Goal: Transaction & Acquisition: Complete application form

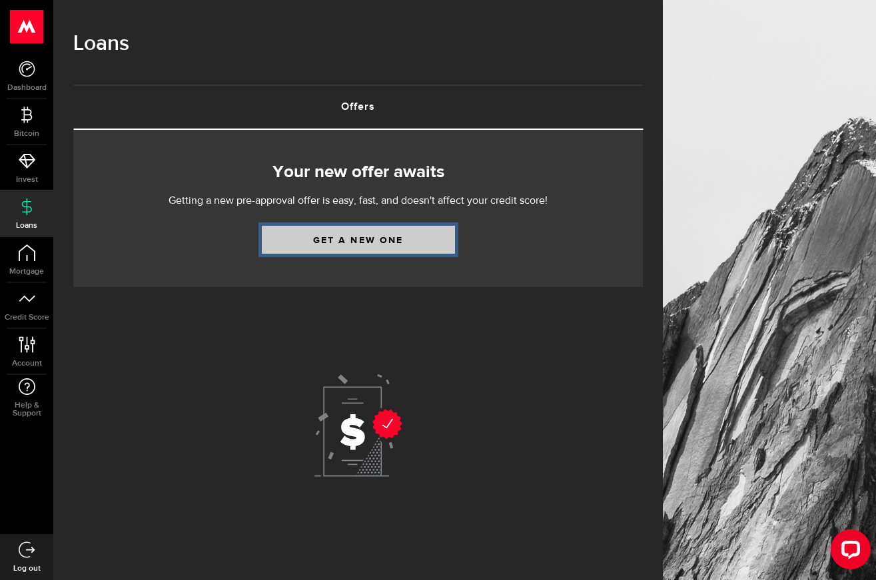
click at [374, 244] on link "Get a new one" at bounding box center [358, 240] width 193 height 28
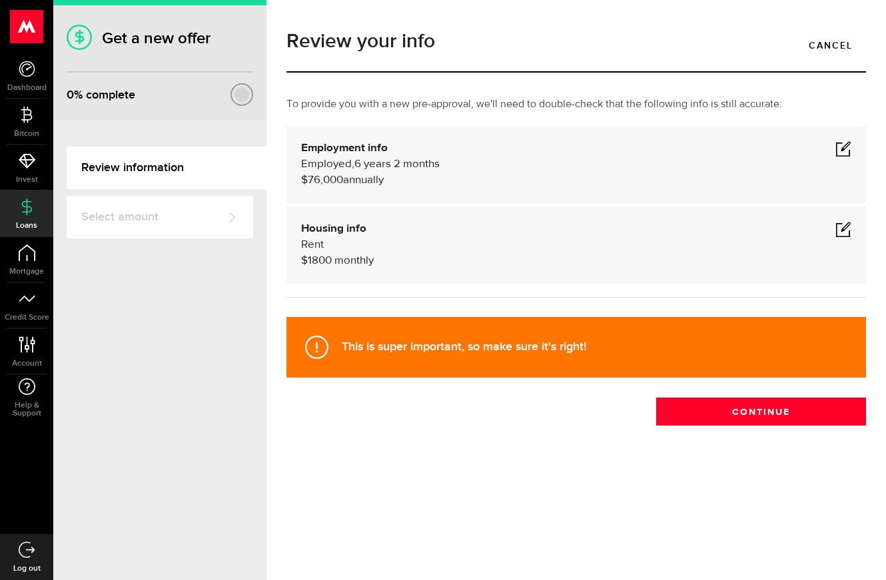
click at [843, 151] on span at bounding box center [843, 149] width 16 height 16
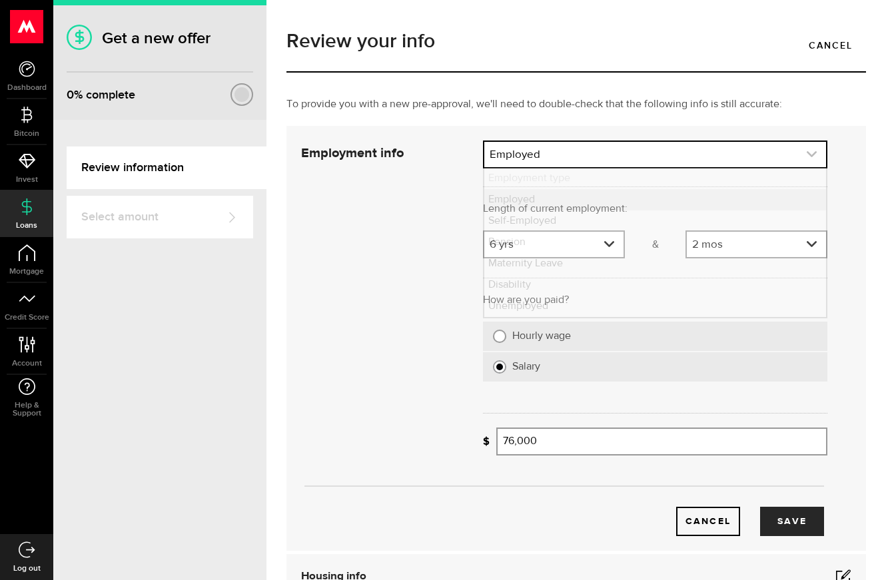
click at [631, 161] on link "expand select" at bounding box center [655, 154] width 342 height 25
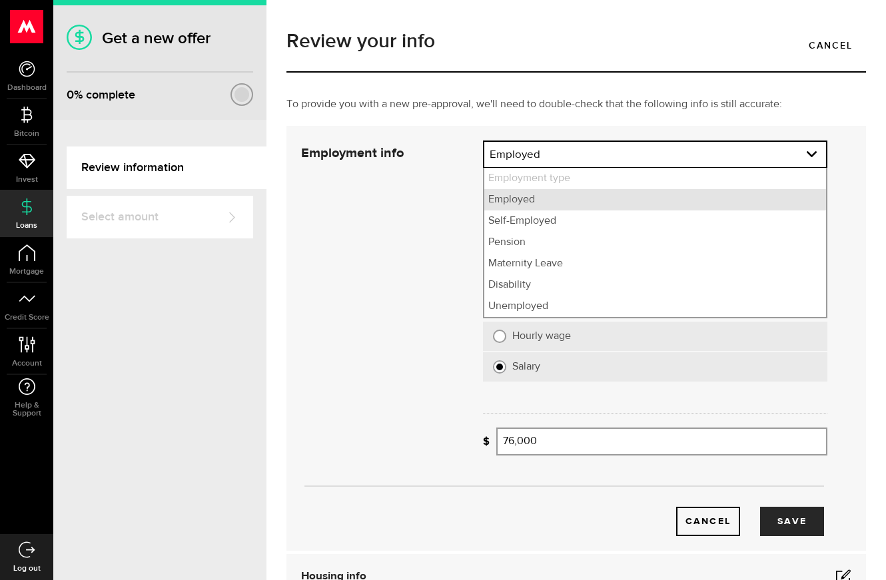
click at [508, 201] on li "Employed" at bounding box center [655, 199] width 342 height 21
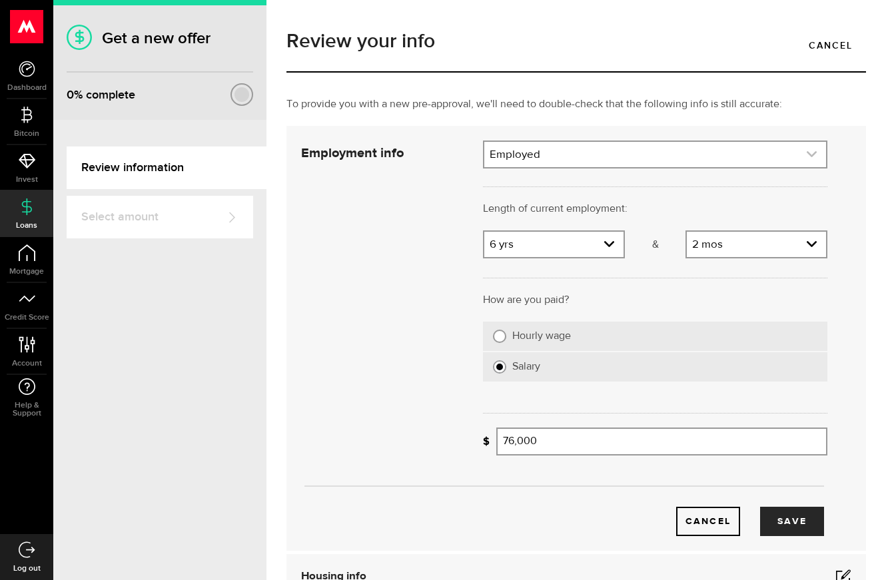
click at [551, 155] on link "expand select" at bounding box center [655, 154] width 342 height 25
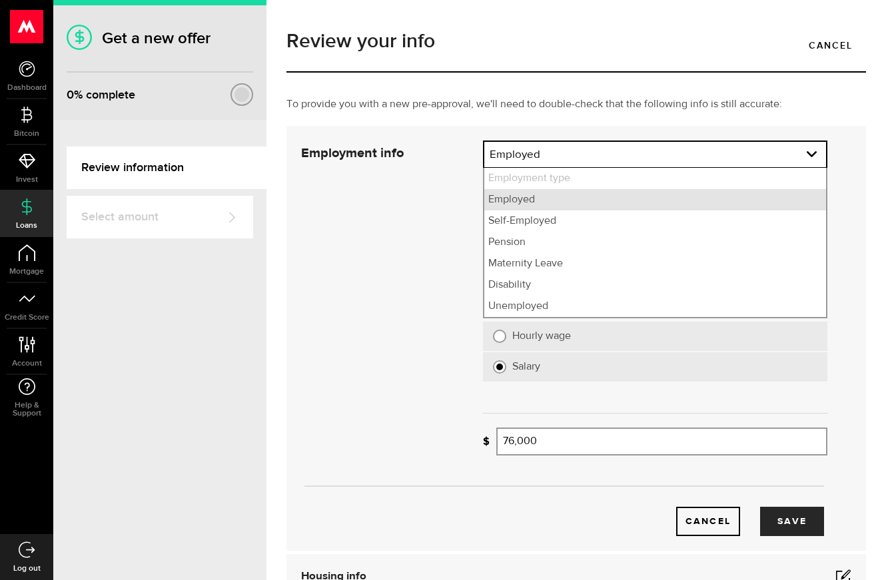
click at [539, 202] on li "Employed" at bounding box center [655, 199] width 342 height 21
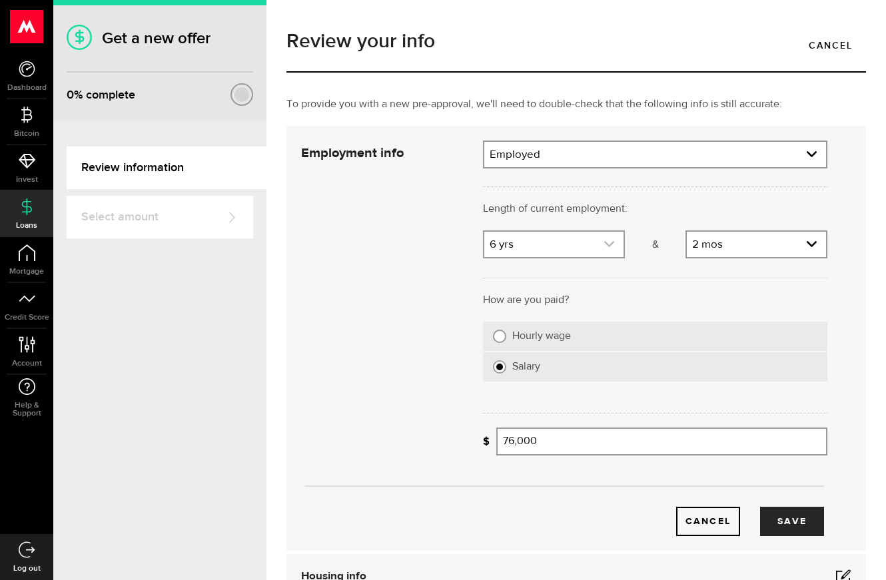
click at [604, 246] on use "expand select" at bounding box center [609, 244] width 10 height 6
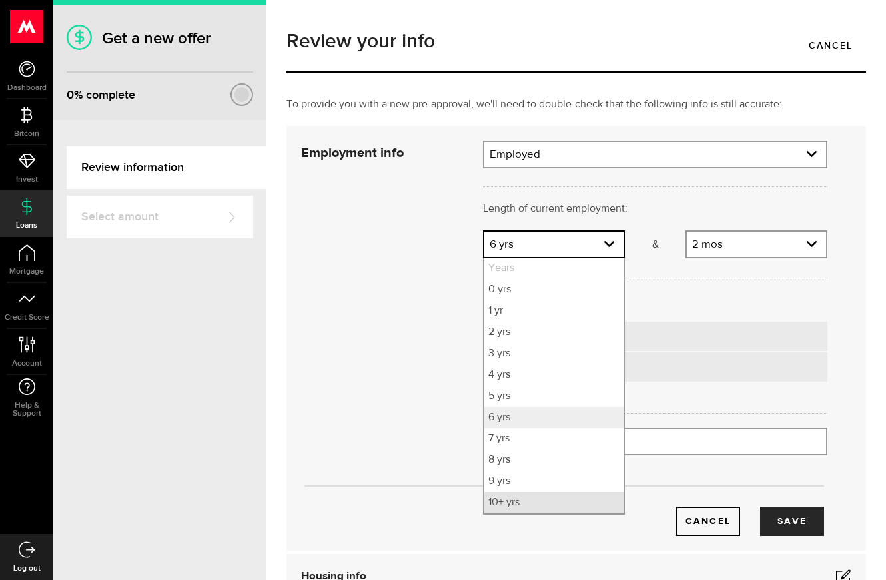
click at [507, 508] on li "10+ yrs" at bounding box center [553, 502] width 139 height 21
select select "10"
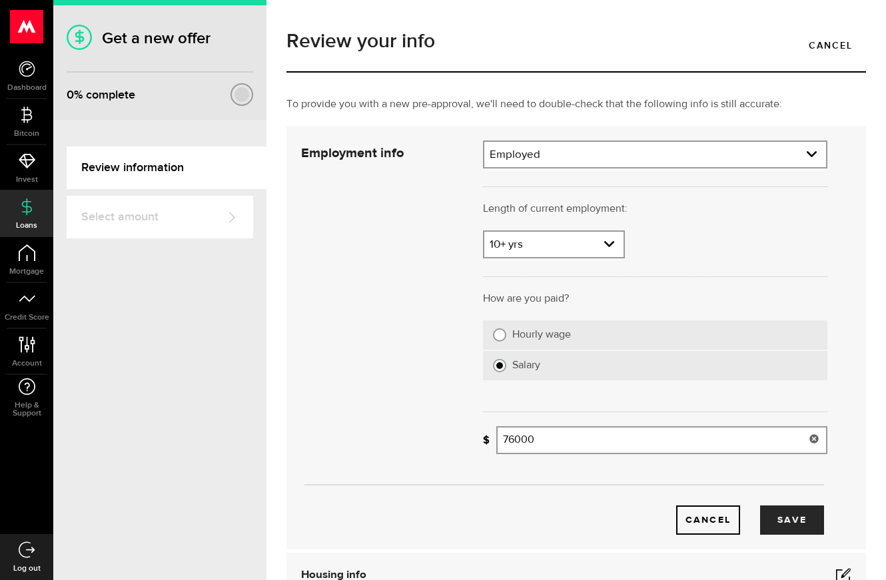
drag, startPoint x: 569, startPoint y: 442, endPoint x: 472, endPoint y: 438, distance: 97.3
click at [473, 438] on div "What's your gross annual income? 76000 Gross annual income" at bounding box center [655, 445] width 364 height 38
click at [392, 313] on div "Cancel Save" at bounding box center [564, 338] width 566 height 394
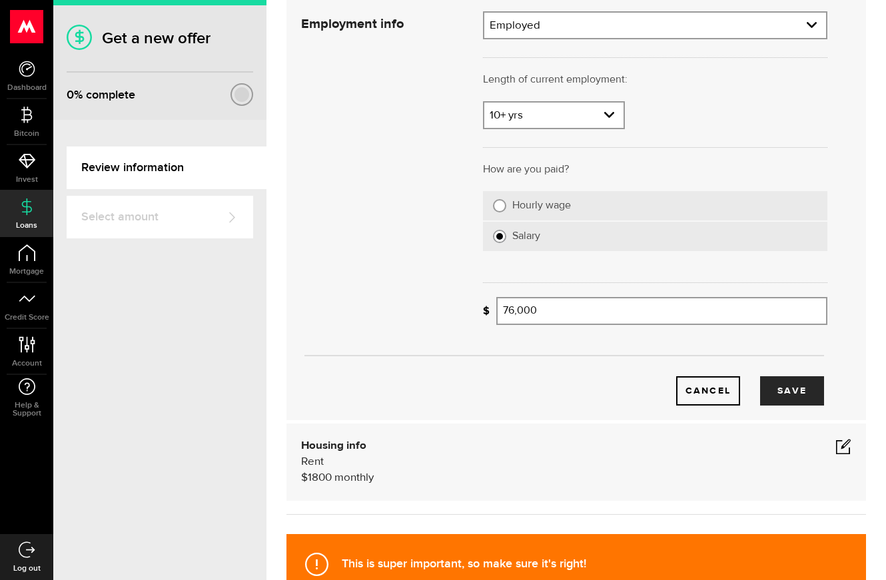
scroll to position [133, 0]
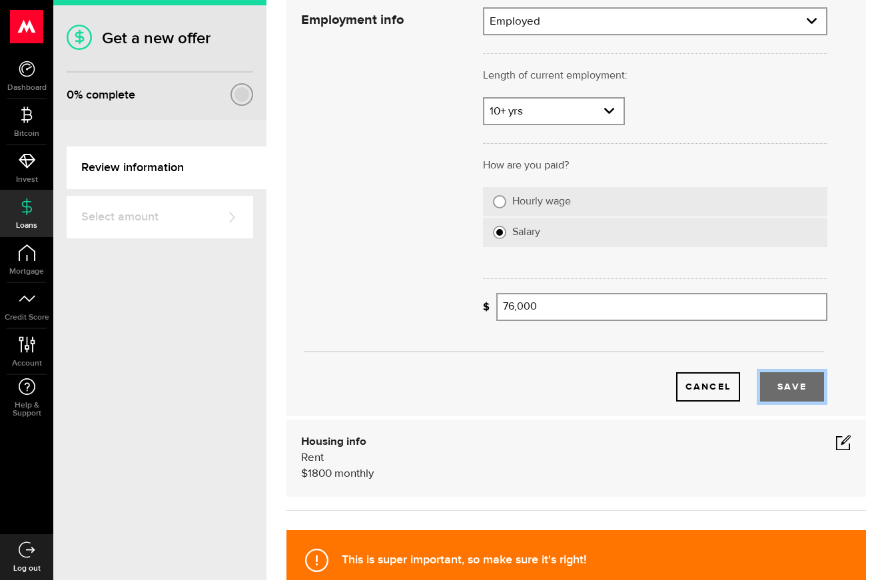
click at [788, 387] on button "Save" at bounding box center [792, 386] width 64 height 29
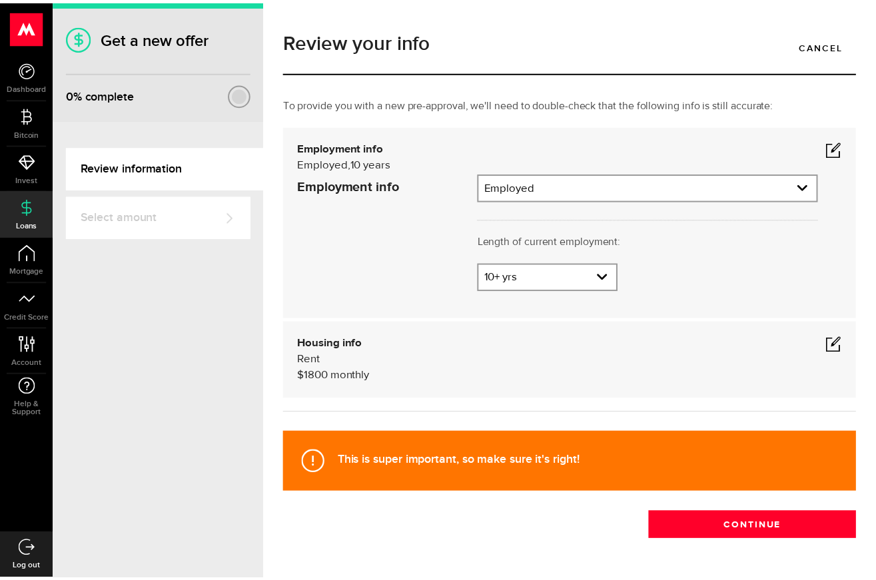
scroll to position [0, 0]
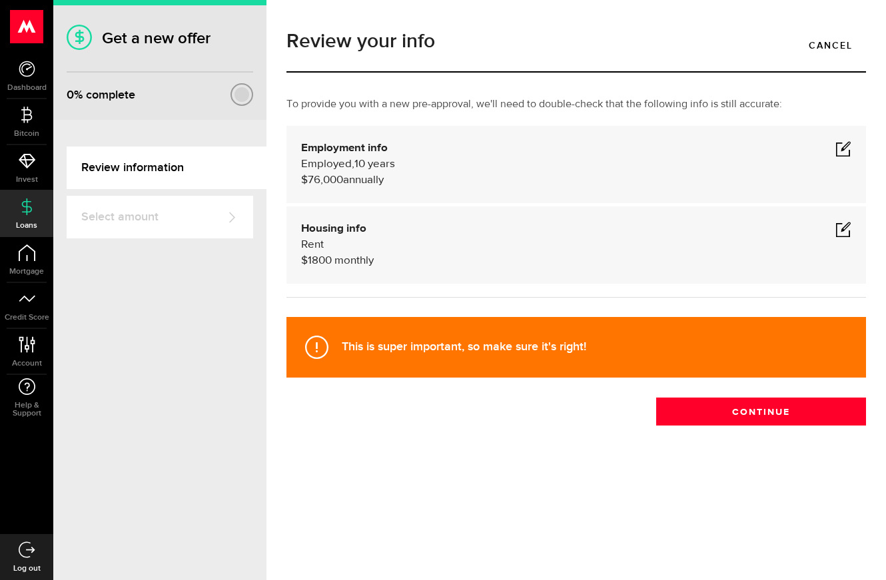
click at [842, 153] on span at bounding box center [843, 149] width 16 height 16
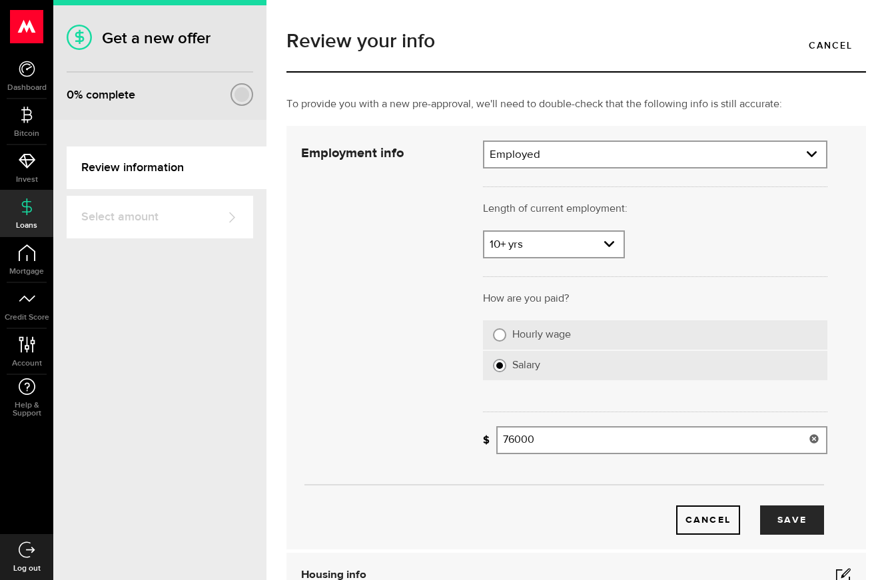
drag, startPoint x: 543, startPoint y: 442, endPoint x: 499, endPoint y: 442, distance: 44.0
click at [499, 442] on input "76000" at bounding box center [661, 440] width 331 height 28
click at [780, 524] on button "Save" at bounding box center [792, 519] width 64 height 29
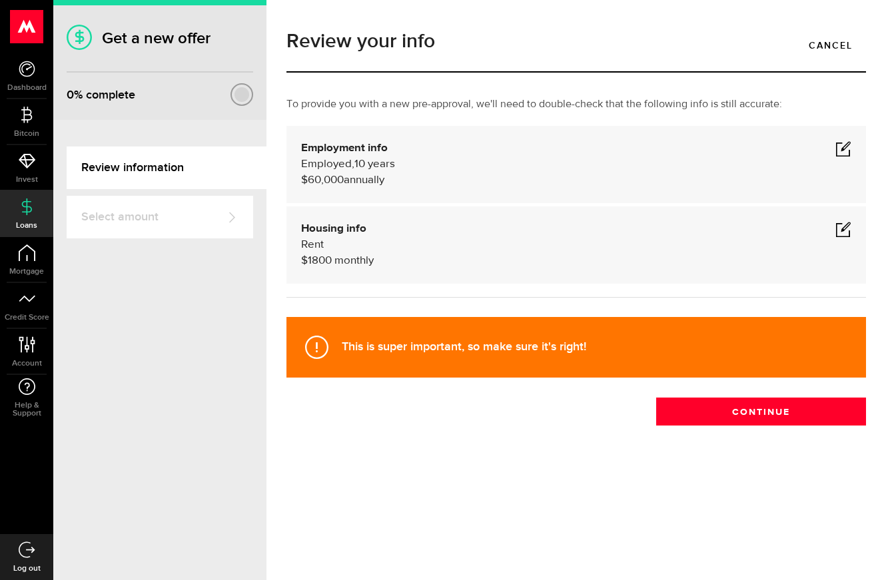
click at [846, 145] on span at bounding box center [843, 149] width 16 height 16
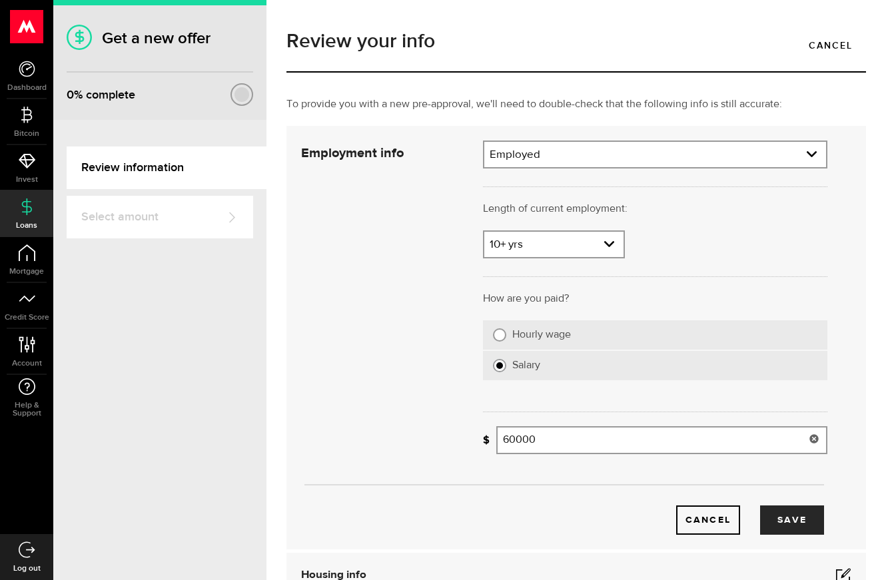
click at [667, 438] on input "60000" at bounding box center [661, 440] width 331 height 28
type input "50,000"
click at [797, 522] on button "Save" at bounding box center [792, 519] width 64 height 29
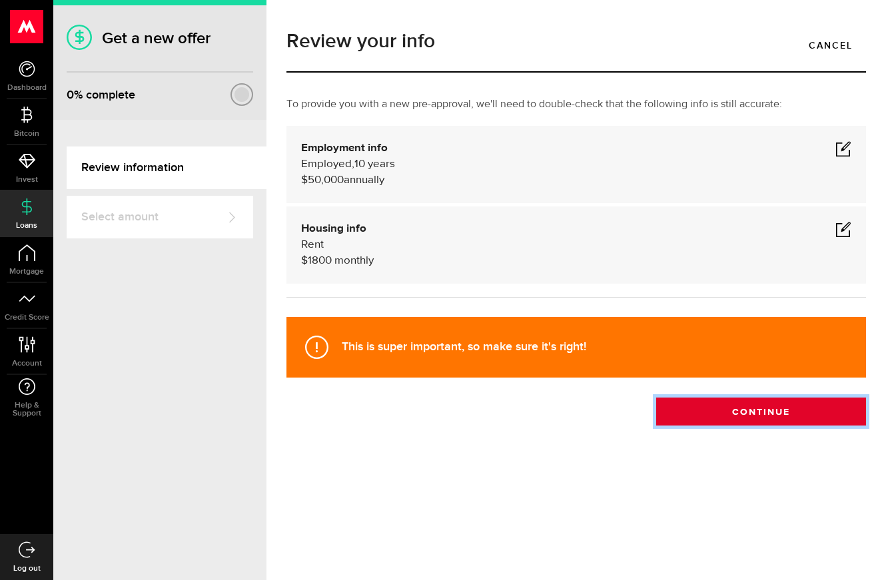
click at [775, 413] on button "Continue" at bounding box center [761, 412] width 210 height 28
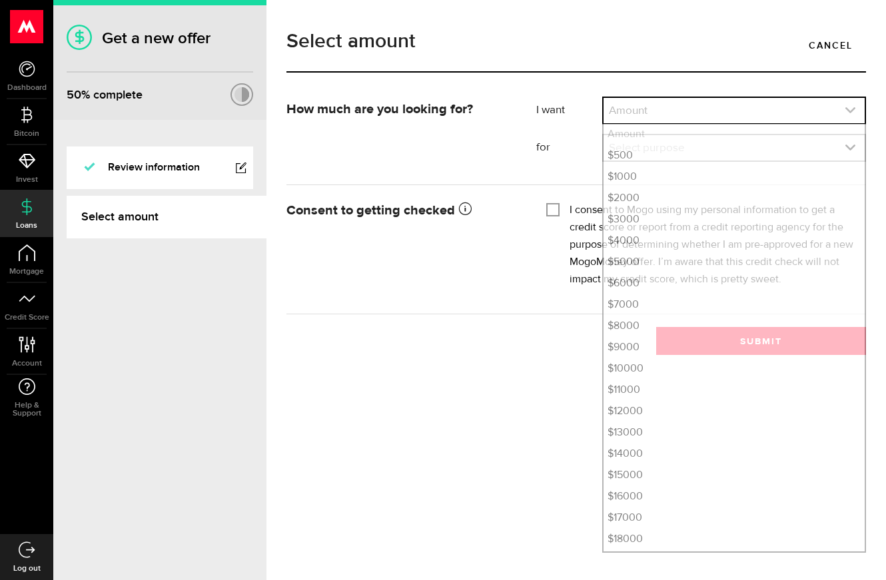
click at [663, 113] on link "expand select" at bounding box center [733, 110] width 261 height 25
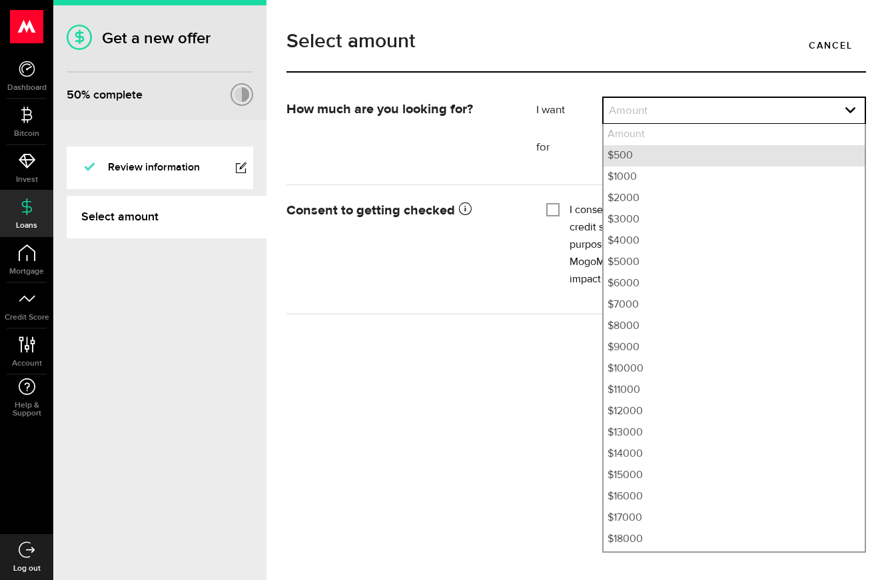
click at [634, 154] on li "$500" at bounding box center [733, 155] width 261 height 21
select select "500"
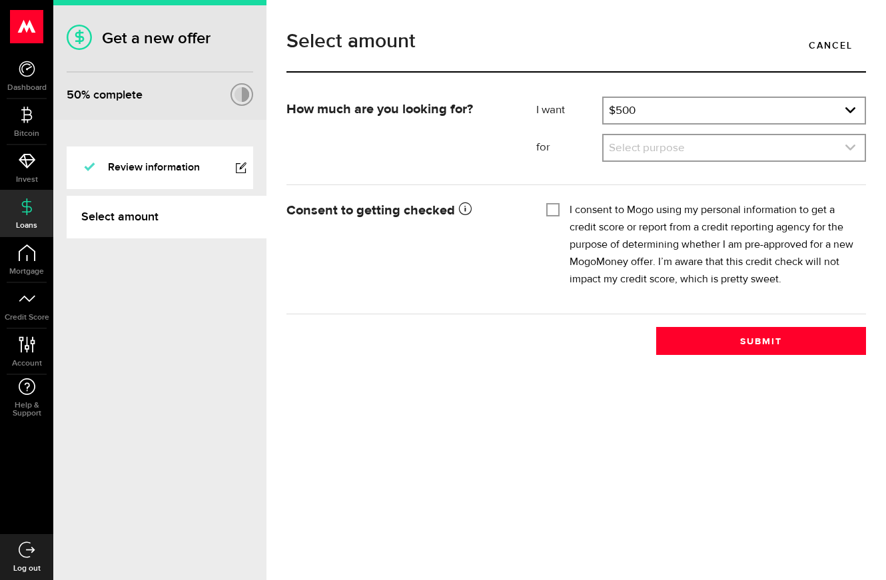
click at [721, 149] on link "expand select" at bounding box center [733, 147] width 261 height 25
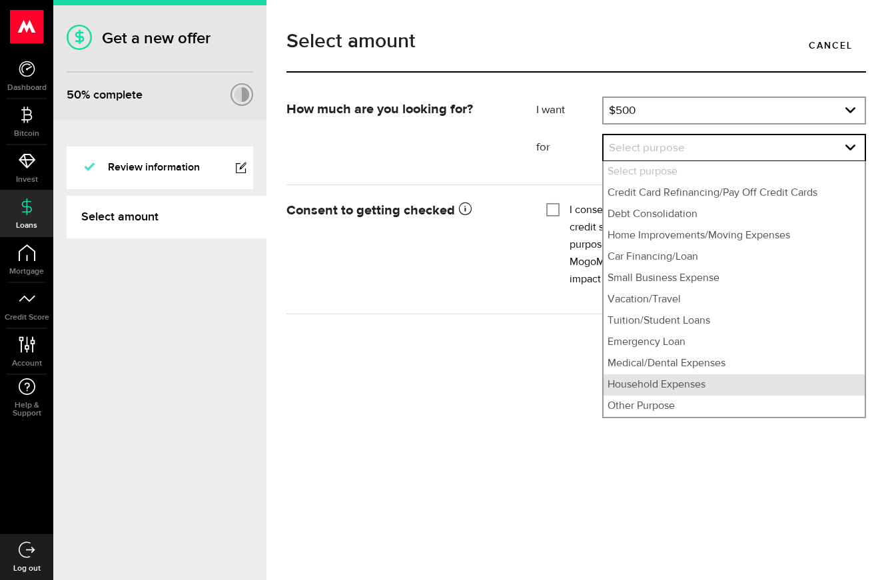
click at [653, 386] on li "Household Expenses" at bounding box center [733, 384] width 261 height 21
select select "Household Expenses"
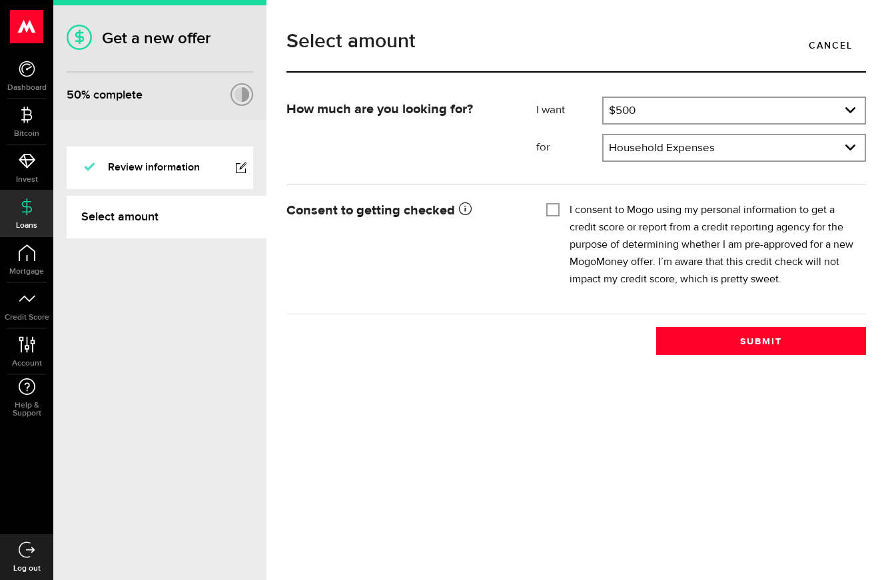
click at [550, 208] on input "I consent to Mogo using my personal information to get a credit score or report…" at bounding box center [552, 208] width 13 height 13
checkbox input "true"
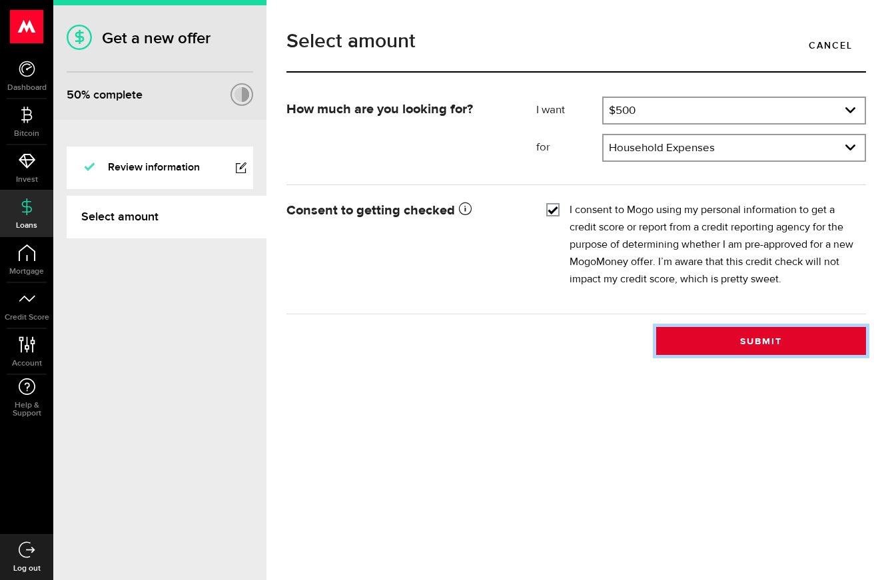
click at [761, 339] on button "Submit" at bounding box center [761, 341] width 210 height 28
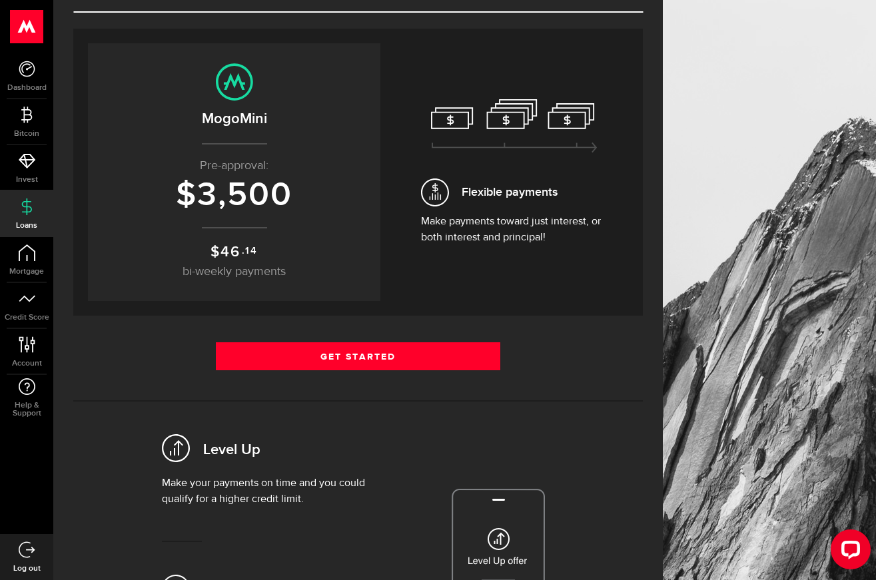
scroll to position [133, 0]
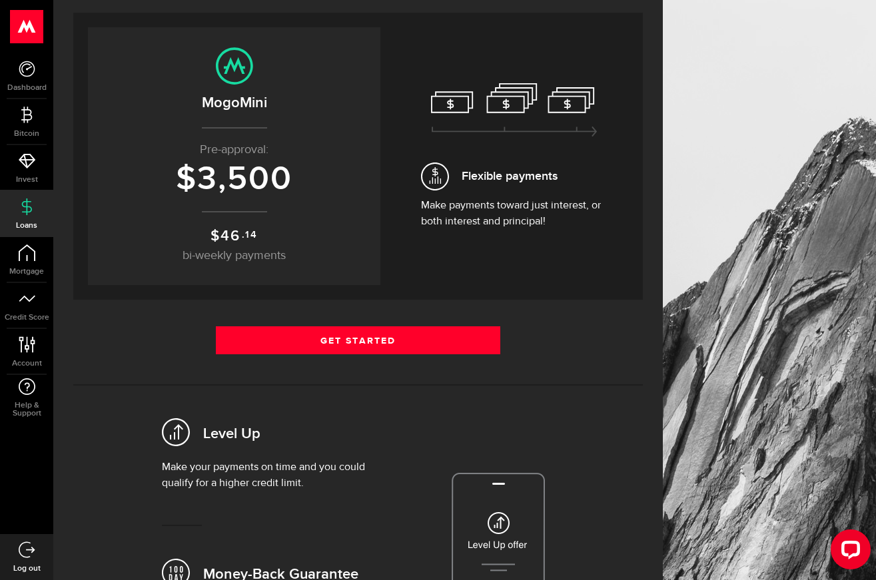
click at [276, 180] on span "3,500" at bounding box center [244, 179] width 95 height 40
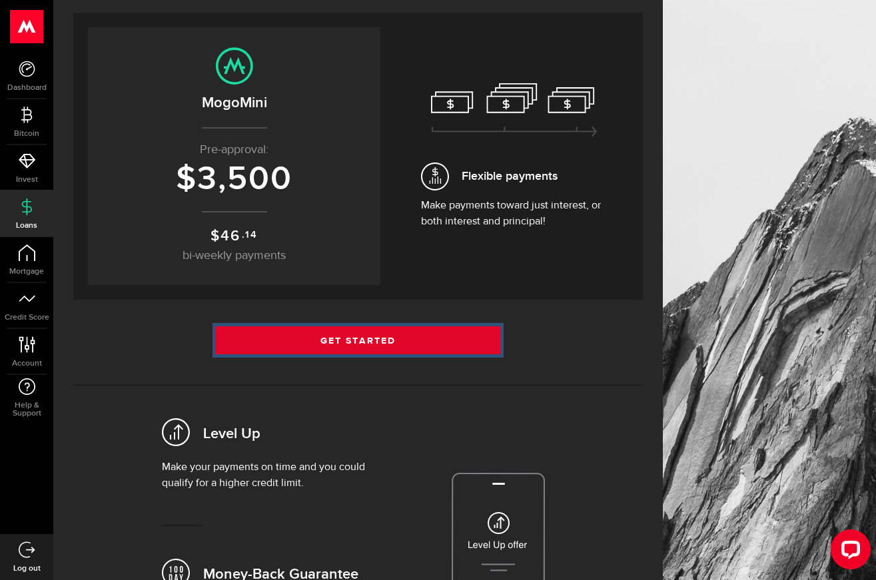
click at [377, 340] on link "Get Started" at bounding box center [358, 340] width 285 height 28
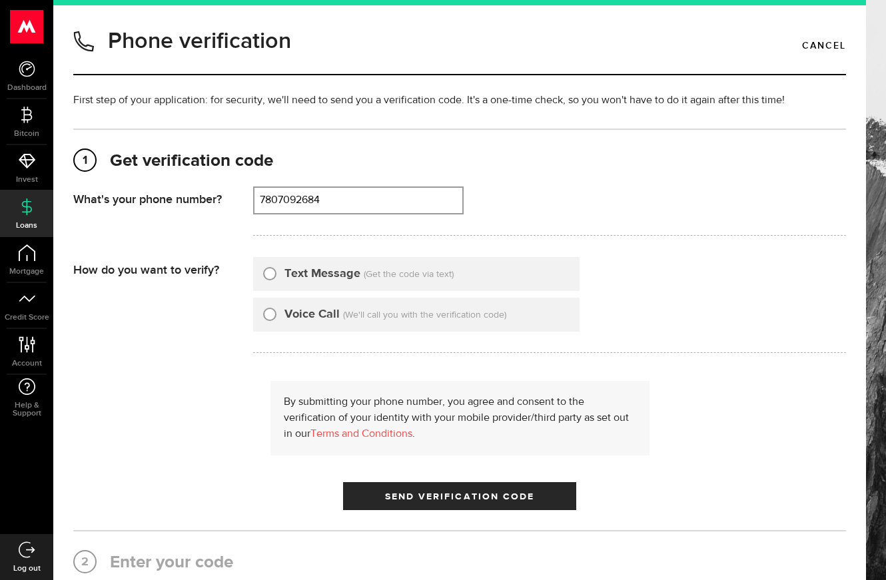
type input "7807092684"
click at [270, 275] on input "Text Message" at bounding box center [269, 271] width 13 height 13
radio input "true"
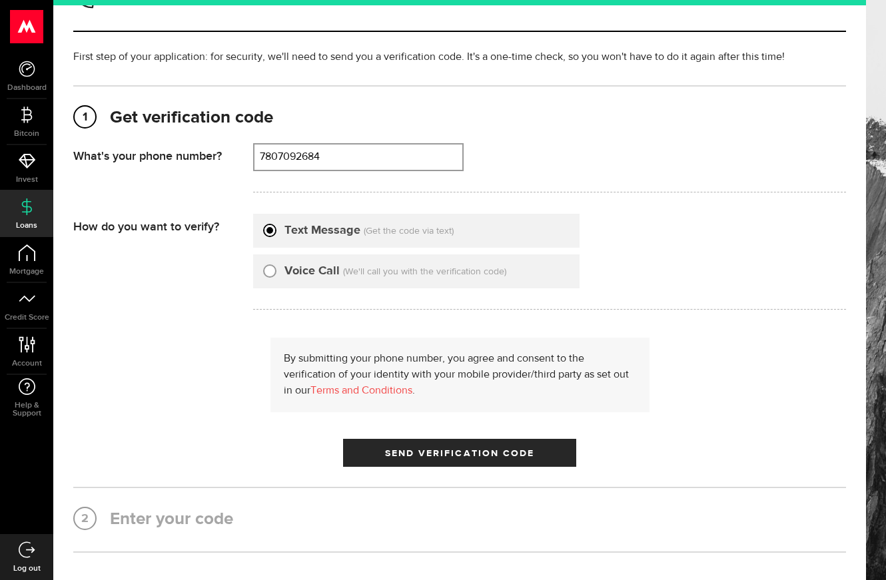
scroll to position [67, 0]
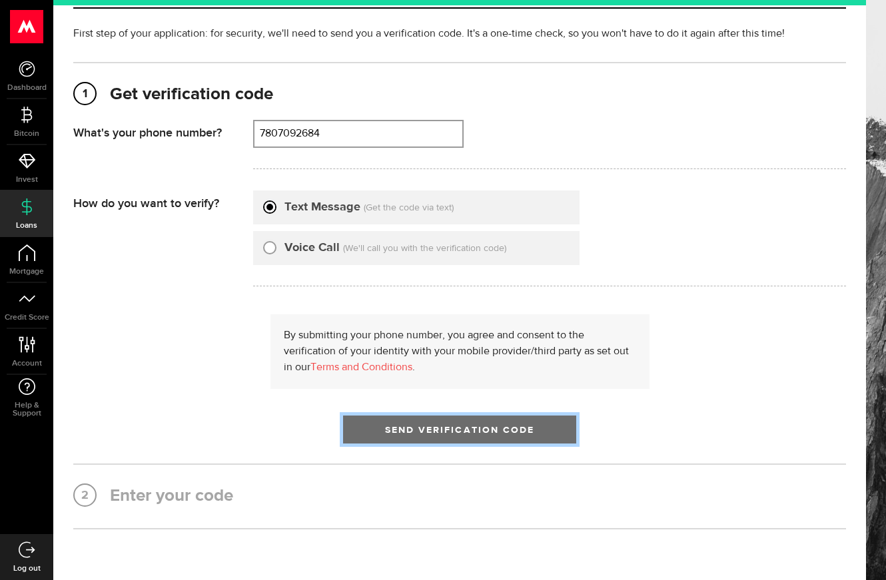
click at [450, 433] on span "submit" at bounding box center [459, 433] width 19 height 19
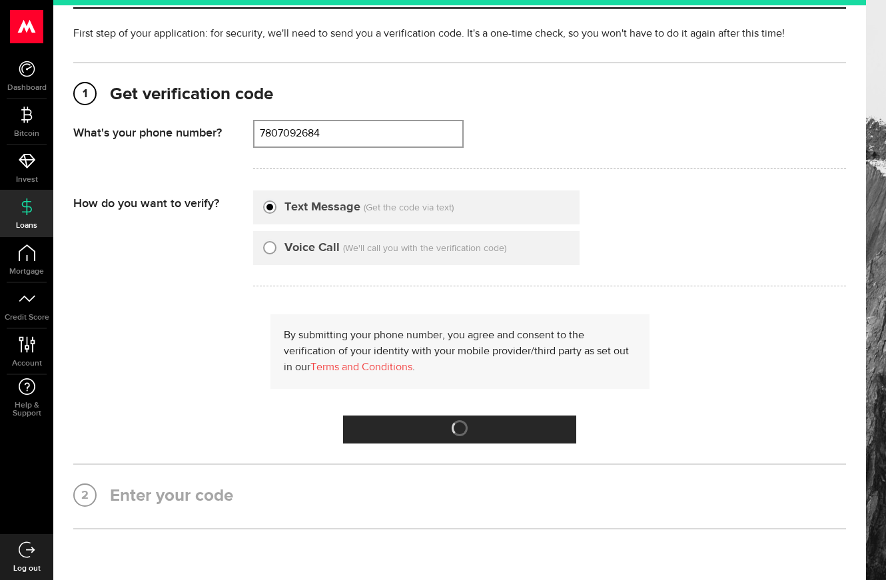
scroll to position [0, 0]
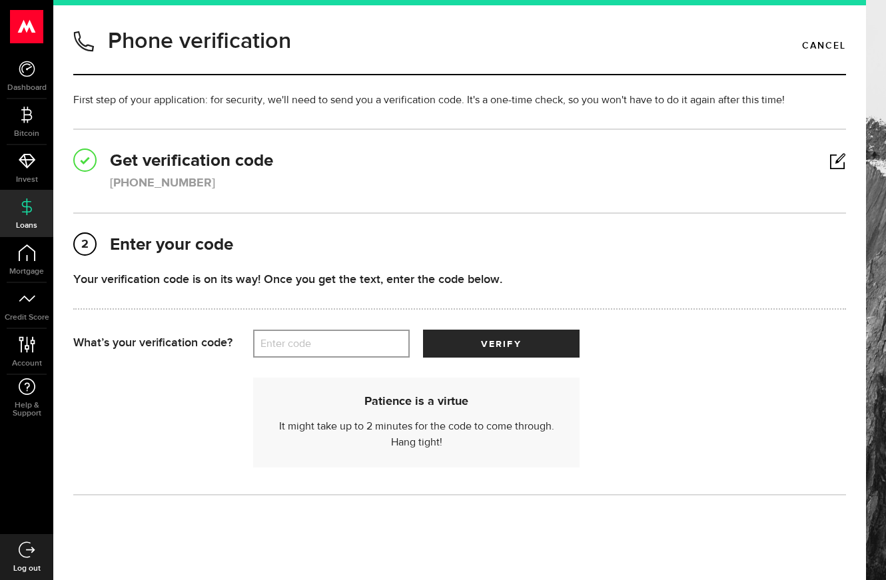
click at [302, 341] on label "Enter code" at bounding box center [331, 343] width 156 height 27
click at [302, 341] on input "Enter code" at bounding box center [331, 344] width 156 height 28
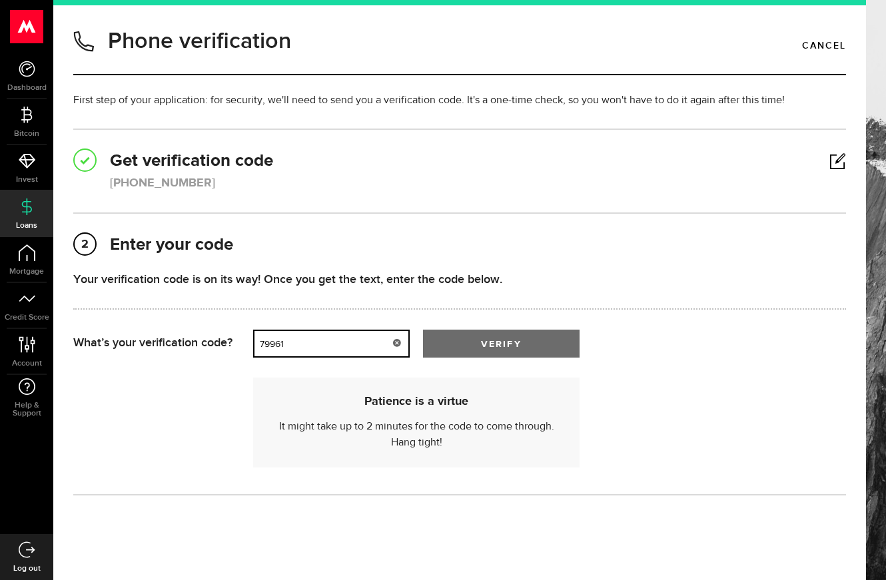
type input "79961"
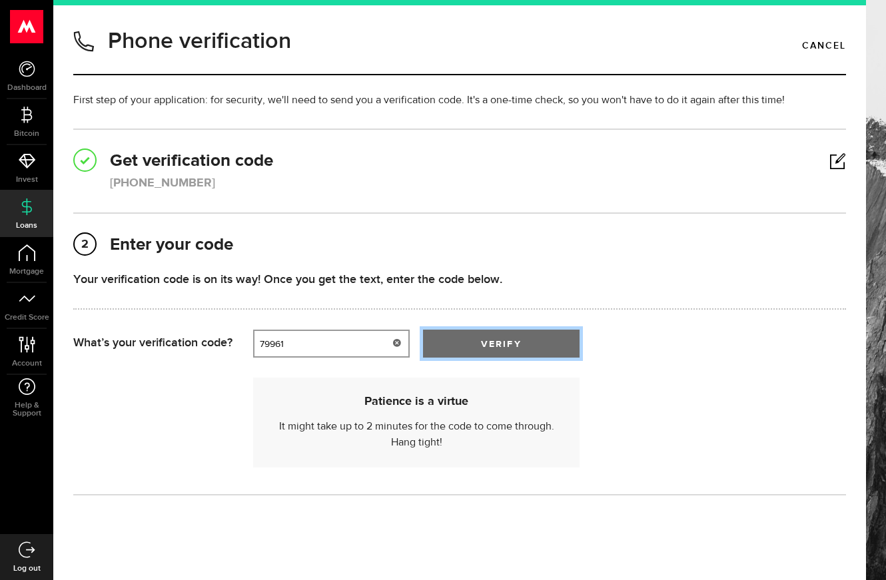
click at [509, 344] on button "verify" at bounding box center [501, 344] width 156 height 28
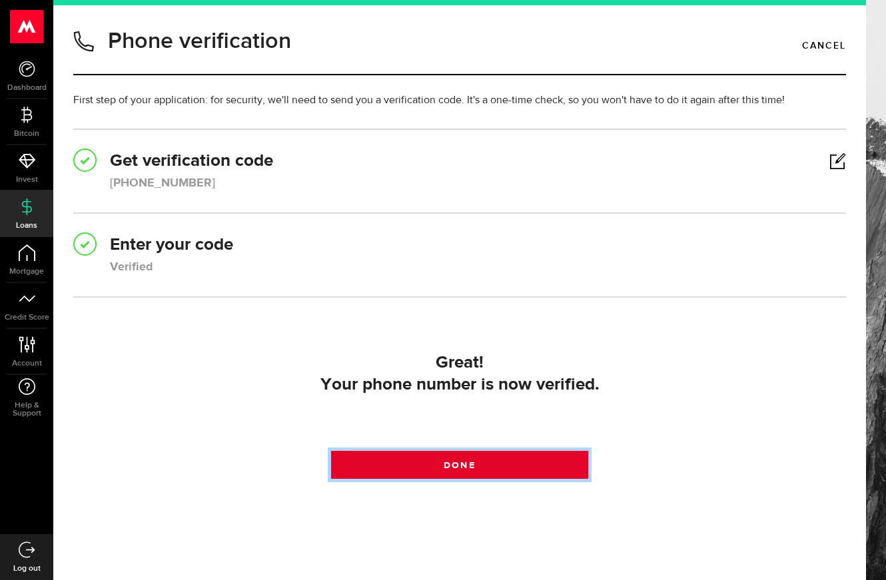
click at [469, 468] on span "Done" at bounding box center [459, 465] width 31 height 9
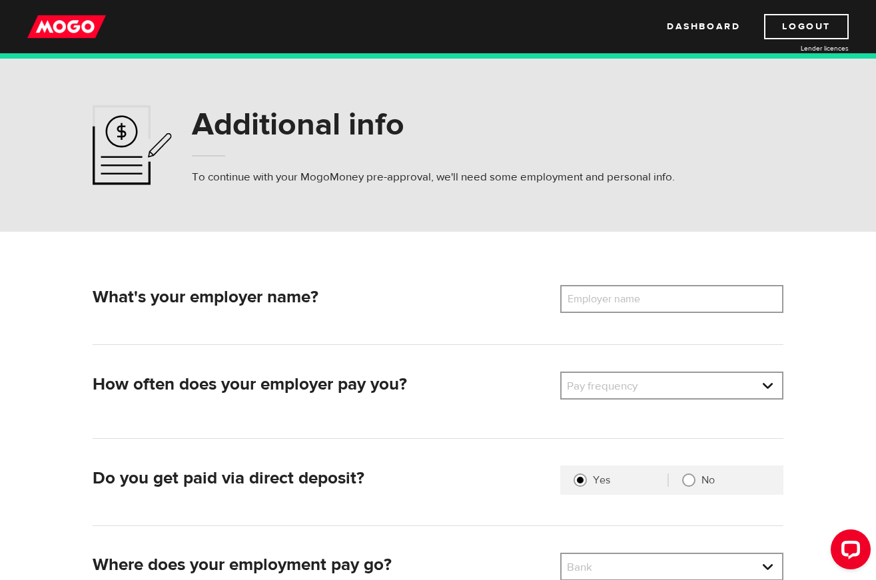
click at [637, 296] on label "Employer name" at bounding box center [613, 299] width 107 height 28
click at [637, 296] on input "Employer name" at bounding box center [671, 299] width 223 height 28
type input "Government of alberta"
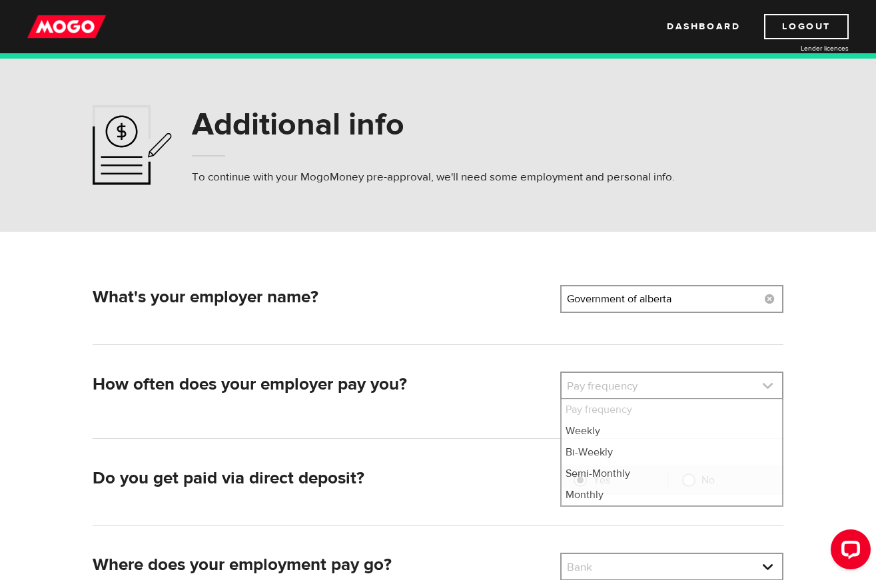
click at [727, 384] on link at bounding box center [671, 385] width 220 height 25
click at [583, 497] on li "Monthly" at bounding box center [671, 494] width 220 height 21
select select "4"
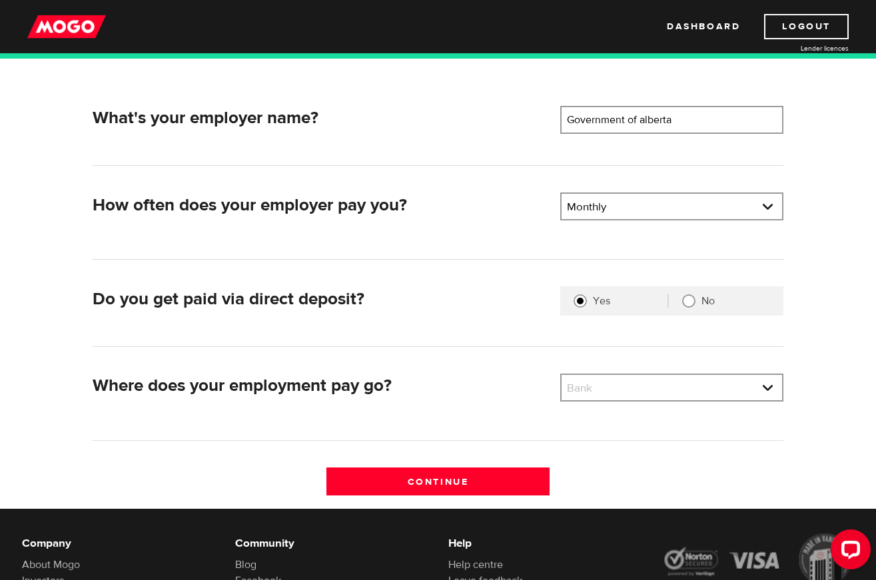
scroll to position [200, 0]
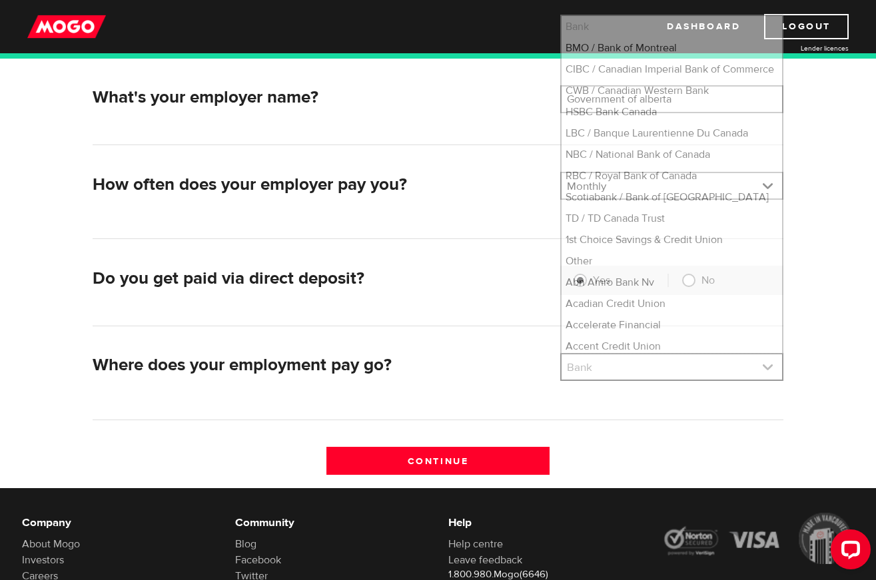
click at [675, 372] on link at bounding box center [671, 366] width 220 height 25
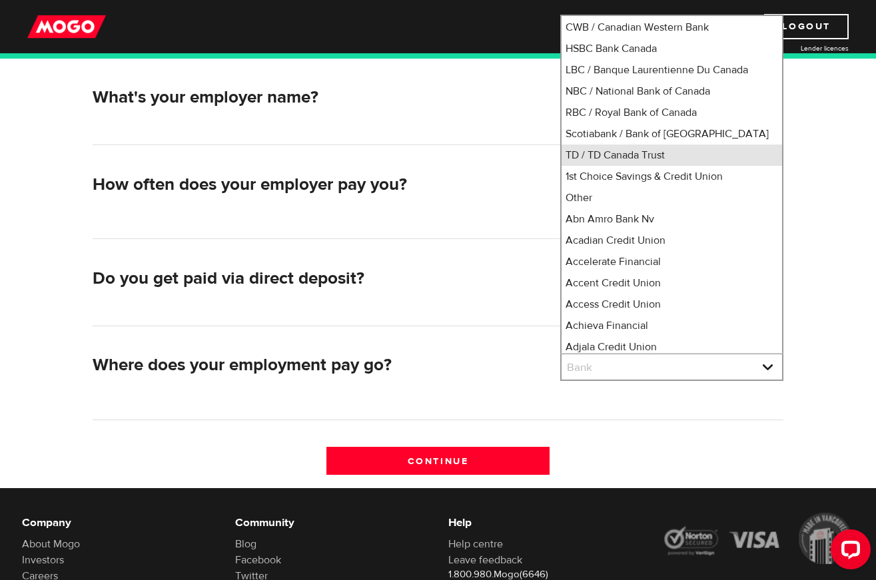
scroll to position [87, 0]
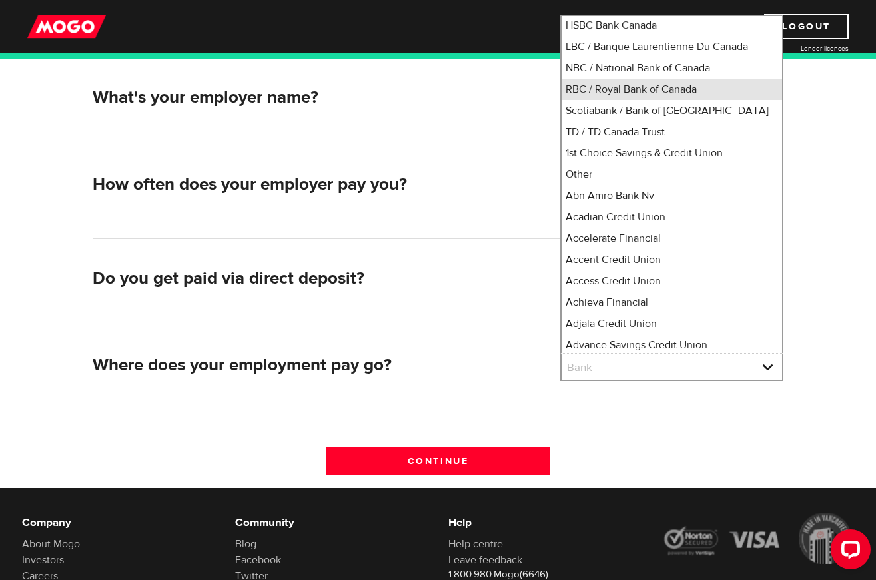
click at [625, 100] on li "RBC / Royal Bank of Canada" at bounding box center [671, 89] width 220 height 21
select select "8"
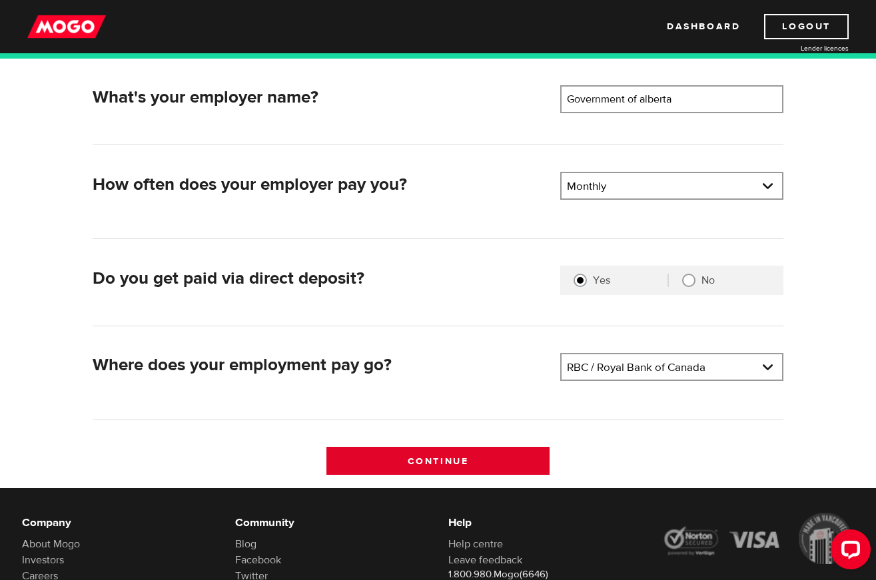
click at [447, 461] on input "Continue" at bounding box center [437, 461] width 223 height 28
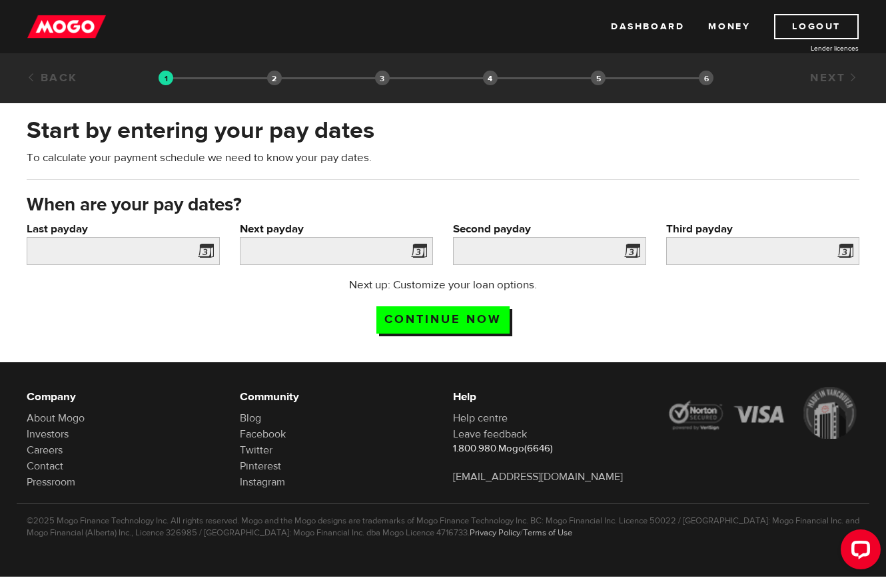
click at [207, 245] on span at bounding box center [203, 252] width 20 height 21
click at [131, 256] on input "Last payday" at bounding box center [123, 251] width 193 height 28
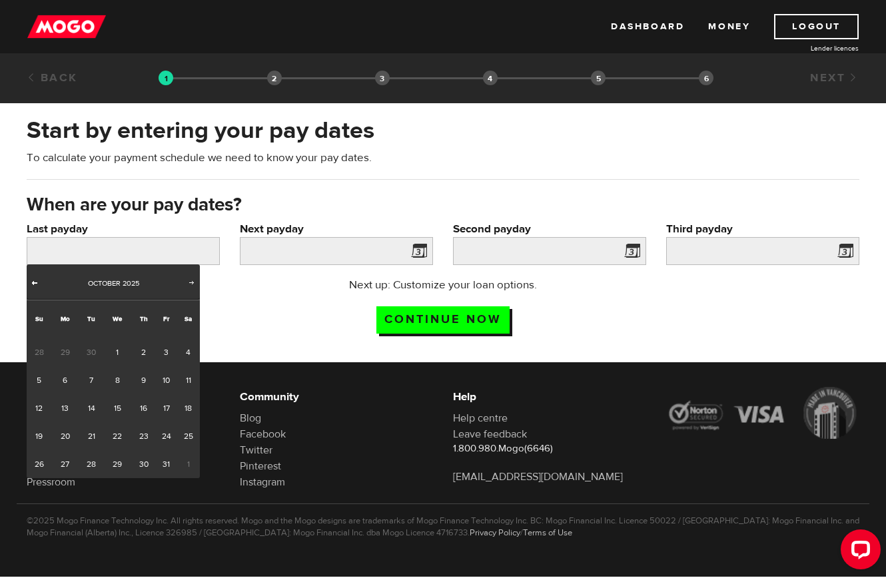
click at [31, 283] on span "Prev" at bounding box center [34, 282] width 11 height 11
click at [164, 414] on link "19" at bounding box center [166, 408] width 21 height 28
type input "2025/09/19"
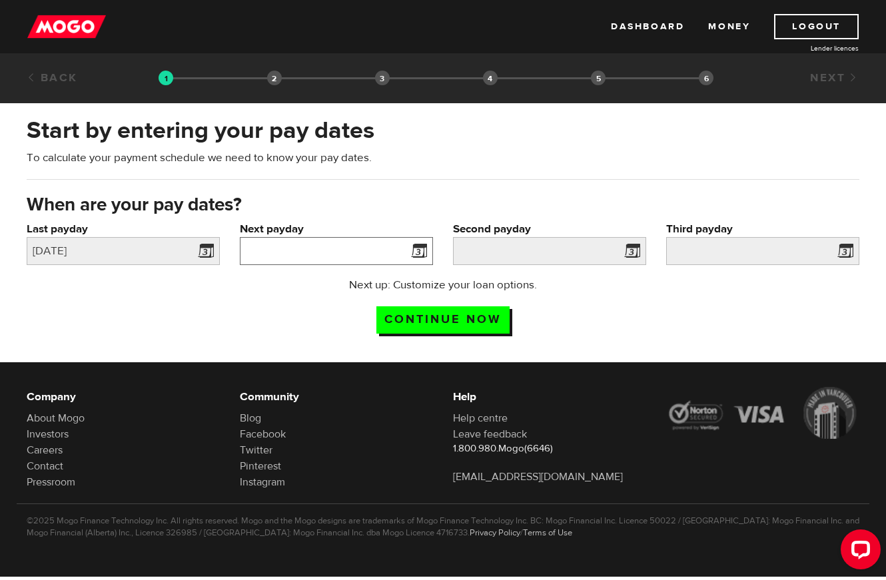
click at [300, 254] on input "Next payday" at bounding box center [336, 251] width 193 height 28
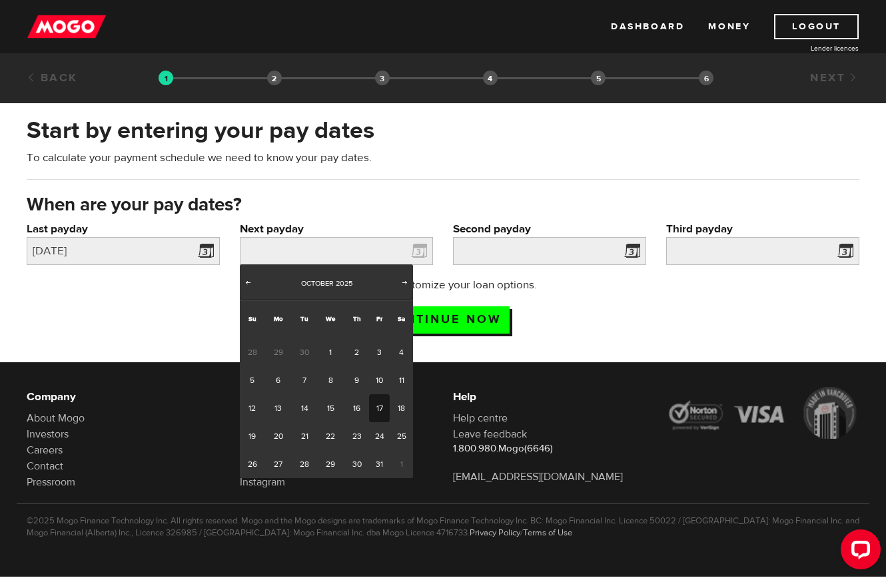
click at [377, 410] on link "17" at bounding box center [379, 408] width 21 height 28
type input "2025/10/17"
type input "2025/11/16"
type input "2025/12/16"
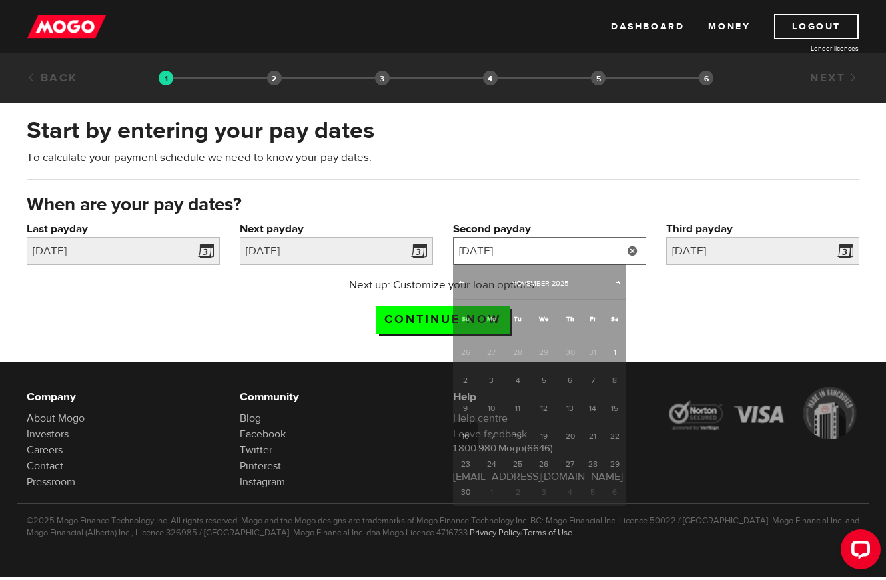
click at [548, 252] on input "2025/11/16" at bounding box center [549, 251] width 193 height 28
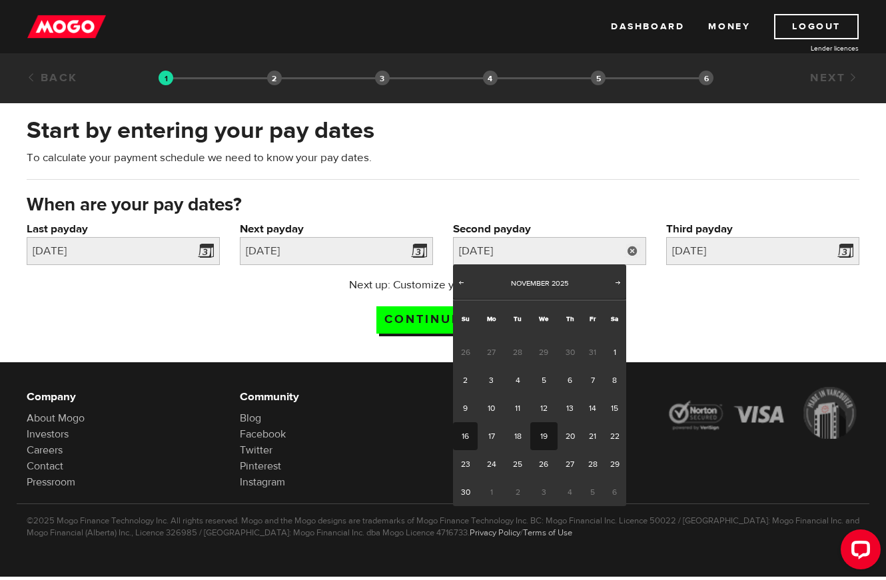
click at [539, 437] on link "19" at bounding box center [543, 436] width 27 height 28
type input "2025/11/19"
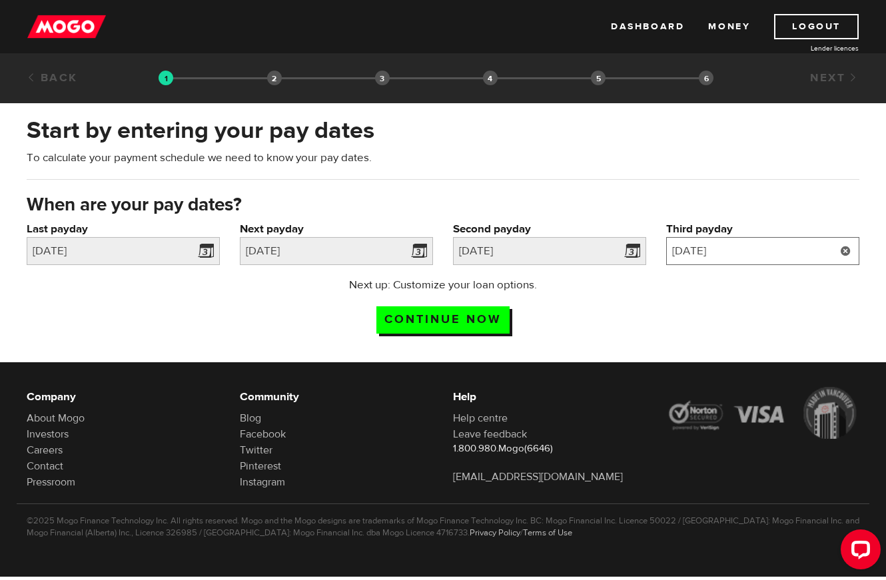
click at [752, 251] on input "2025/12/16" at bounding box center [762, 251] width 193 height 28
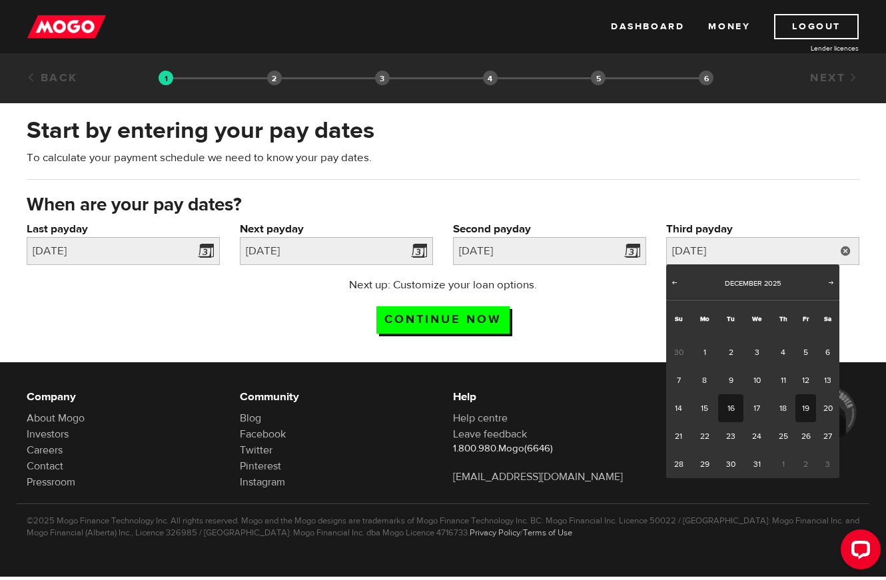
click at [805, 406] on link "19" at bounding box center [805, 408] width 21 height 28
type input "2025/12/19"
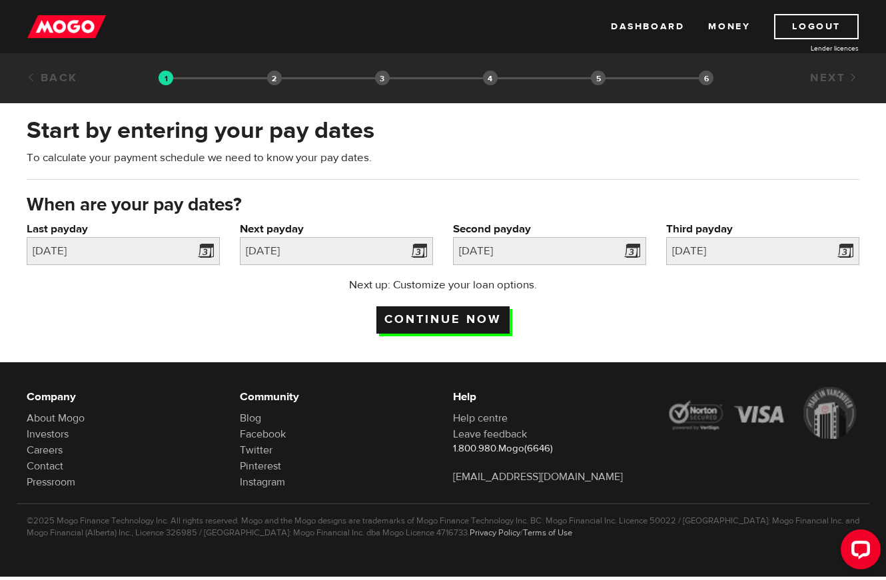
click at [454, 317] on input "Continue now" at bounding box center [442, 319] width 133 height 27
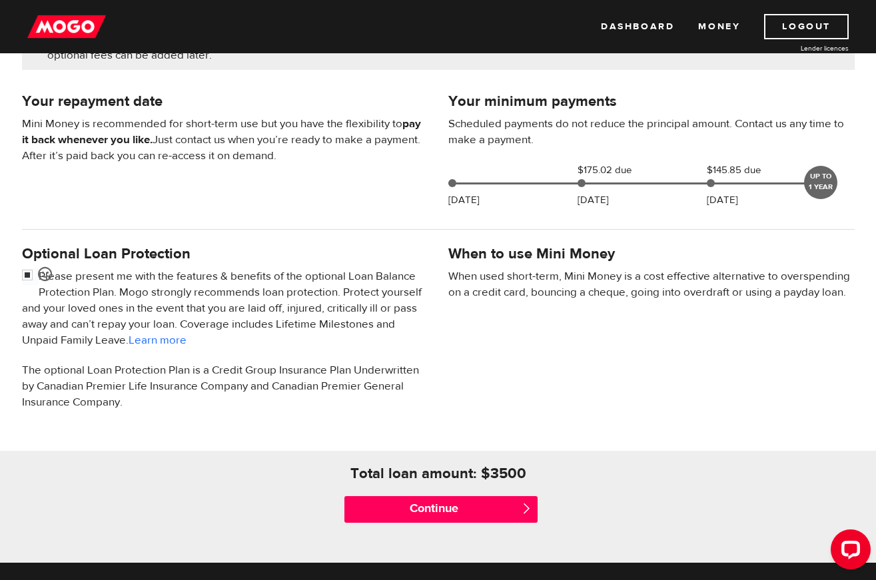
scroll to position [333, 0]
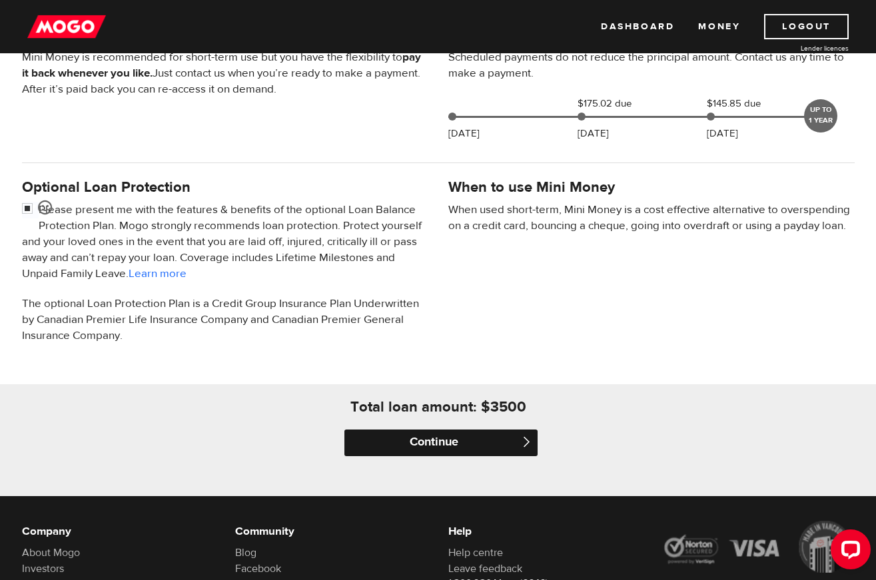
click at [444, 443] on input "Continue" at bounding box center [440, 443] width 193 height 27
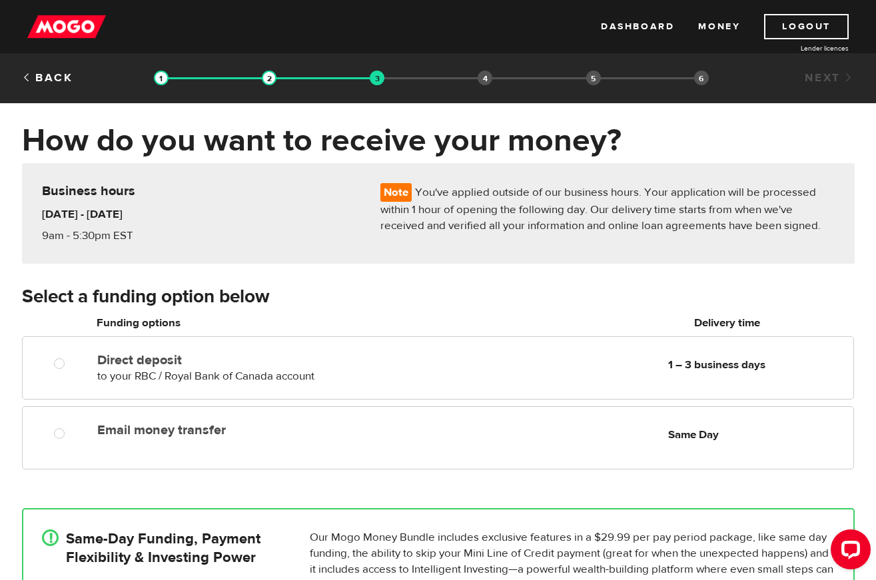
scroll to position [67, 0]
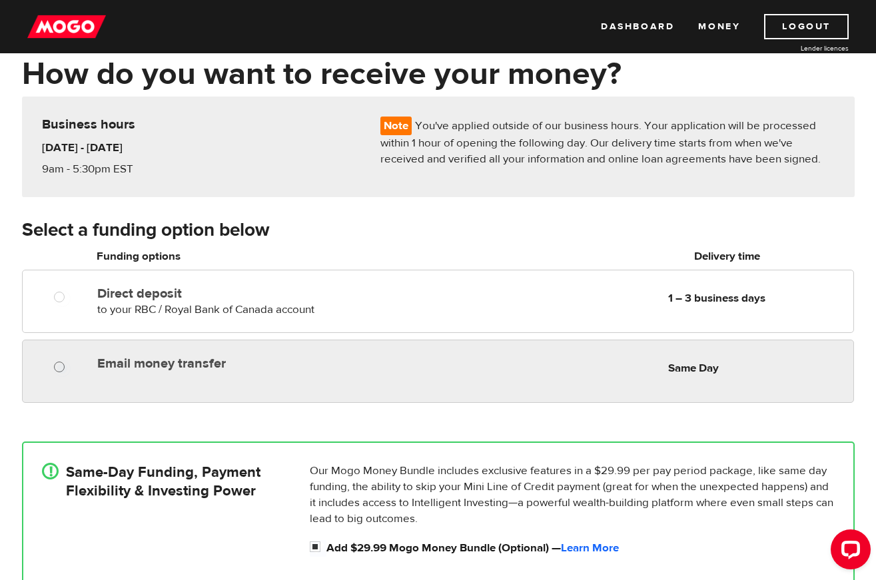
radio input "true"
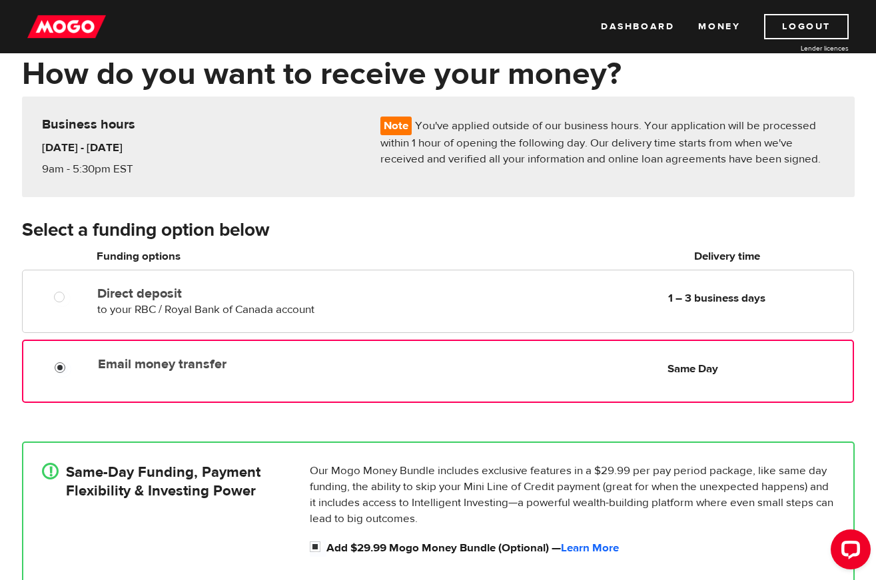
click at [61, 368] on input "Email money transfer" at bounding box center [63, 369] width 17 height 17
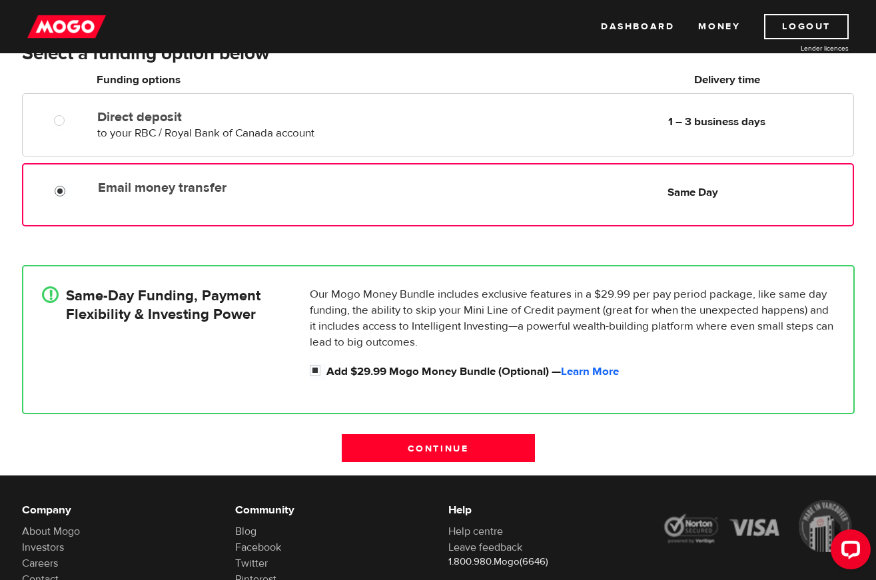
scroll to position [266, 0]
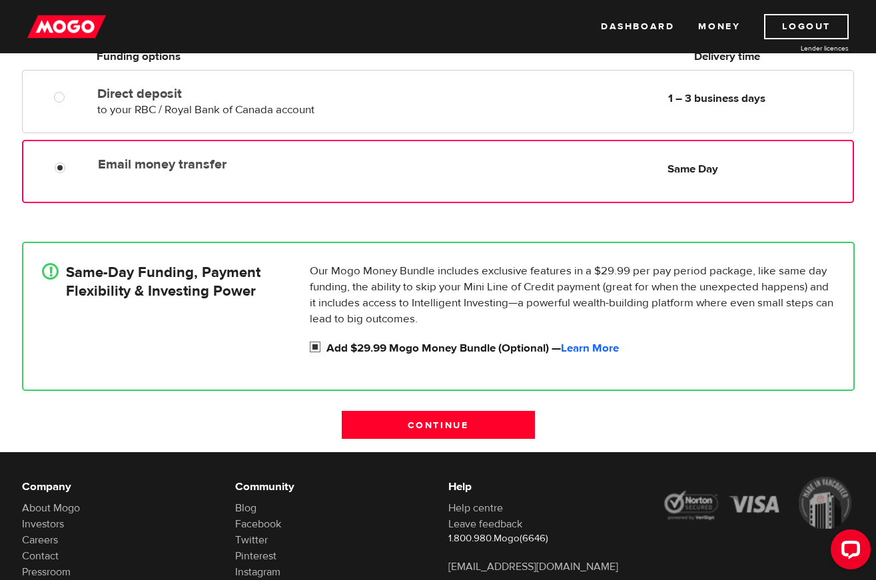
drag, startPoint x: 310, startPoint y: 345, endPoint x: 318, endPoint y: 350, distance: 9.3
click at [313, 346] on input "Add $29.99 Mogo Money Bundle (Optional) — Learn More" at bounding box center [318, 348] width 17 height 17
checkbox input "false"
radio input "false"
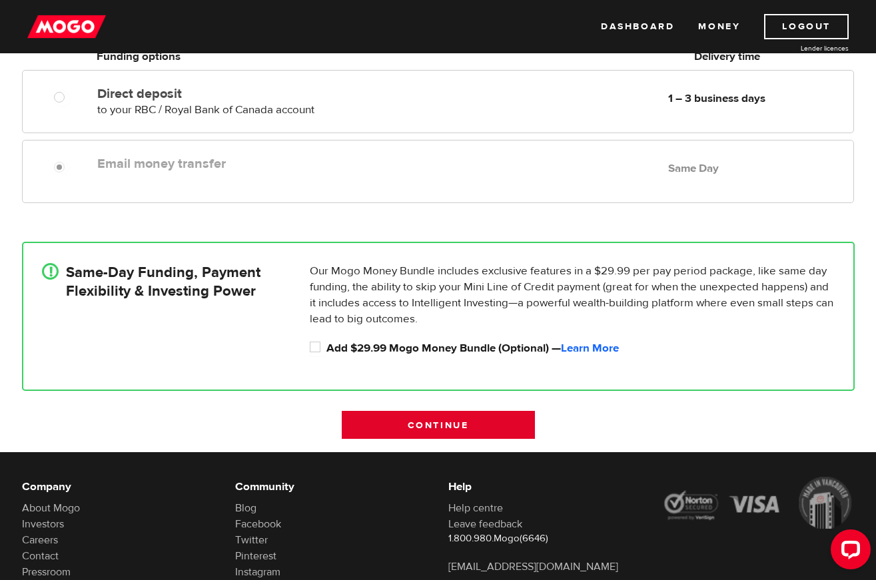
click at [444, 420] on input "Continue" at bounding box center [438, 425] width 193 height 28
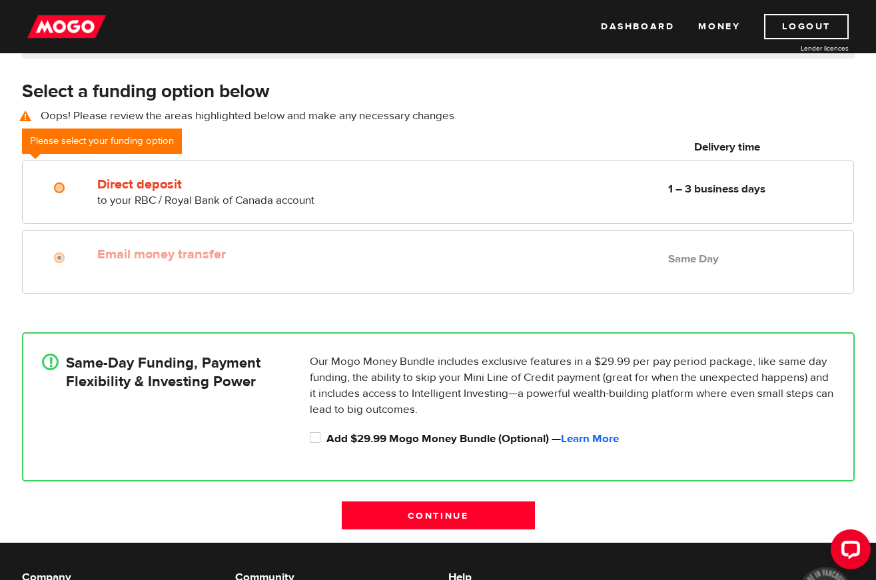
scroll to position [252, 0]
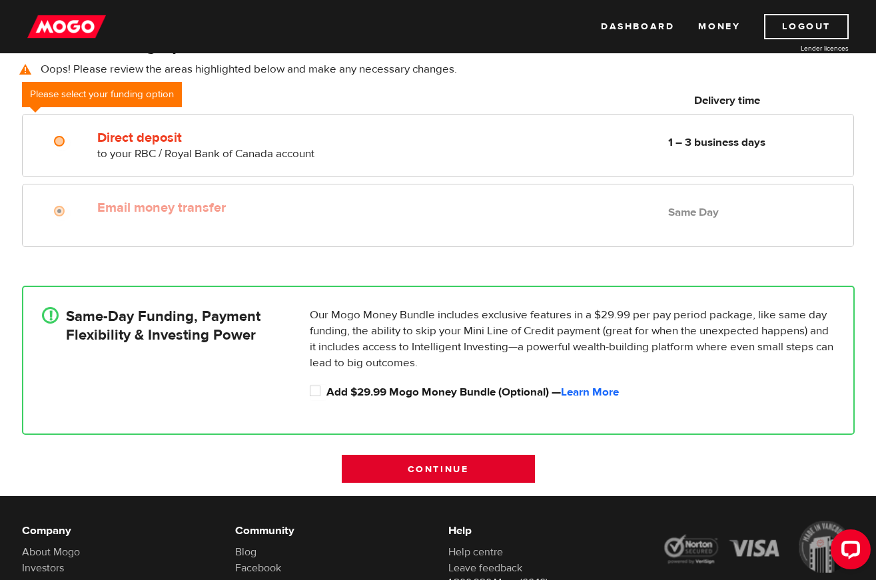
click at [452, 468] on input "Continue" at bounding box center [438, 469] width 193 height 28
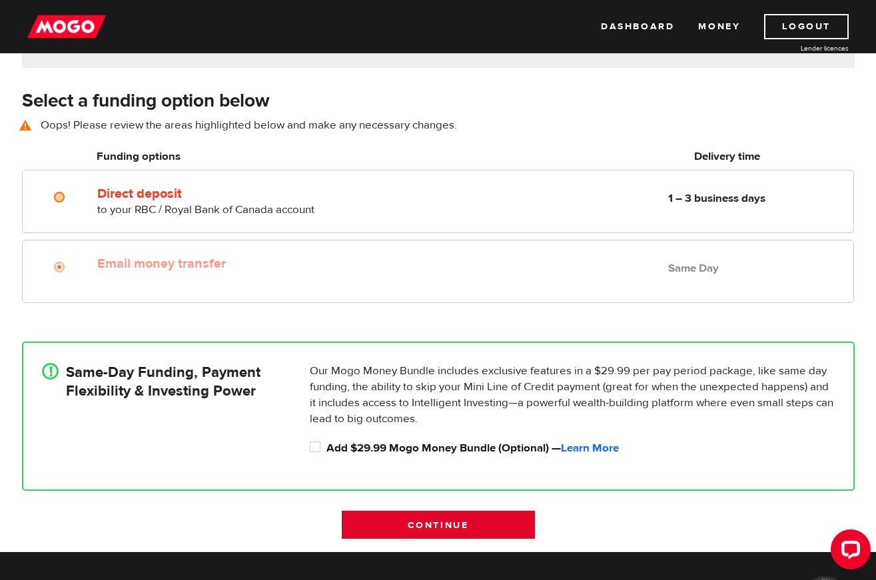
scroll to position [185, 0]
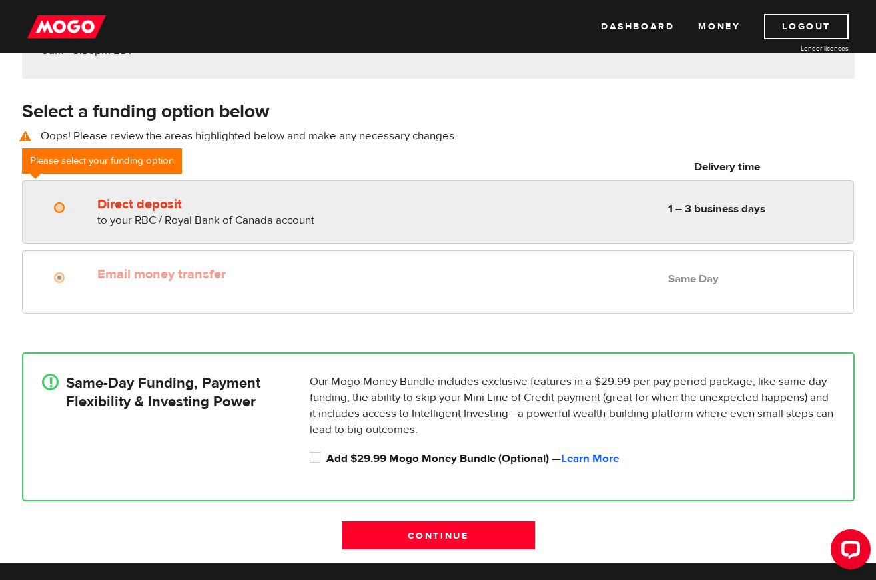
radio input "true"
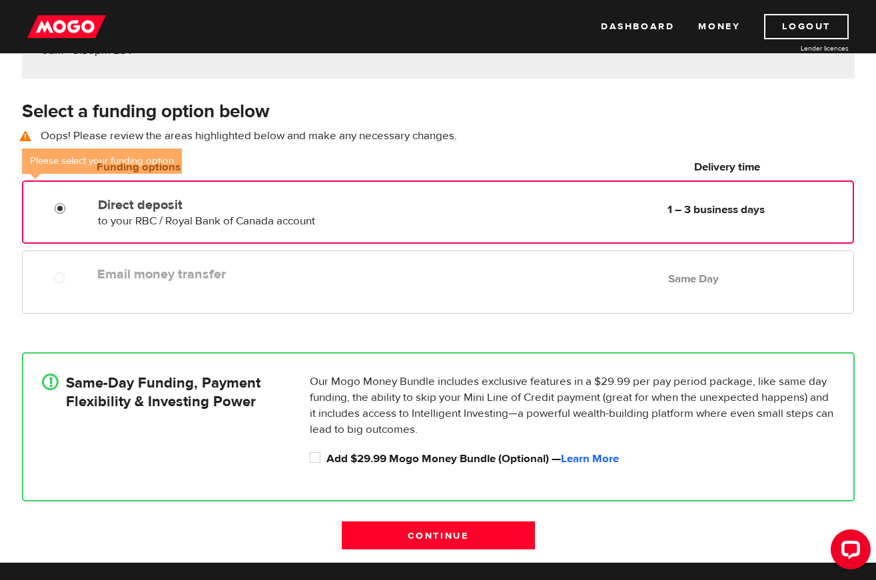
click at [55, 208] on input "Direct deposit" at bounding box center [63, 210] width 17 height 17
click at [85, 283] on div at bounding box center [64, 279] width 80 height 17
click at [316, 457] on input "Add $29.99 Mogo Money Bundle (Optional) — Learn More" at bounding box center [318, 459] width 17 height 17
checkbox input "true"
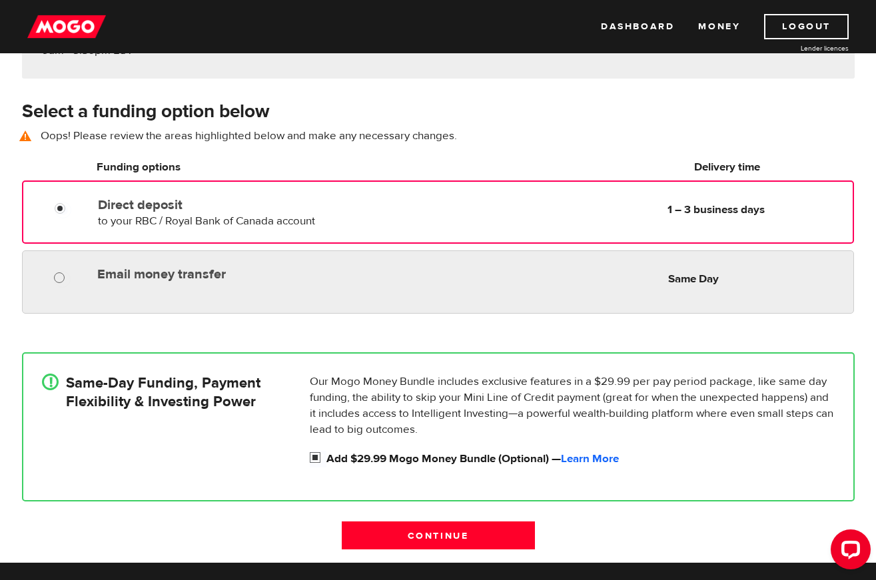
radio input "true"
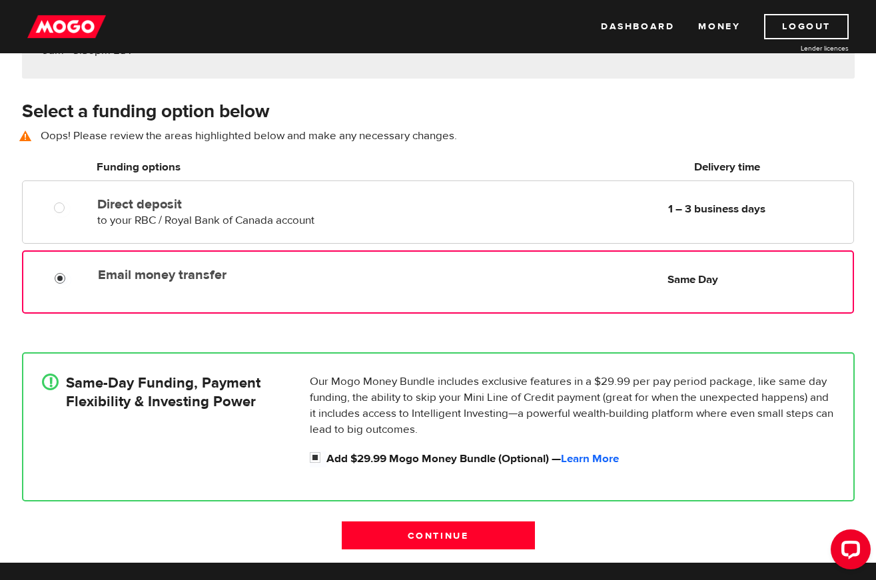
click at [59, 278] on input "Email money transfer" at bounding box center [63, 280] width 17 height 17
click at [611, 458] on link "Learn More" at bounding box center [590, 459] width 58 height 15
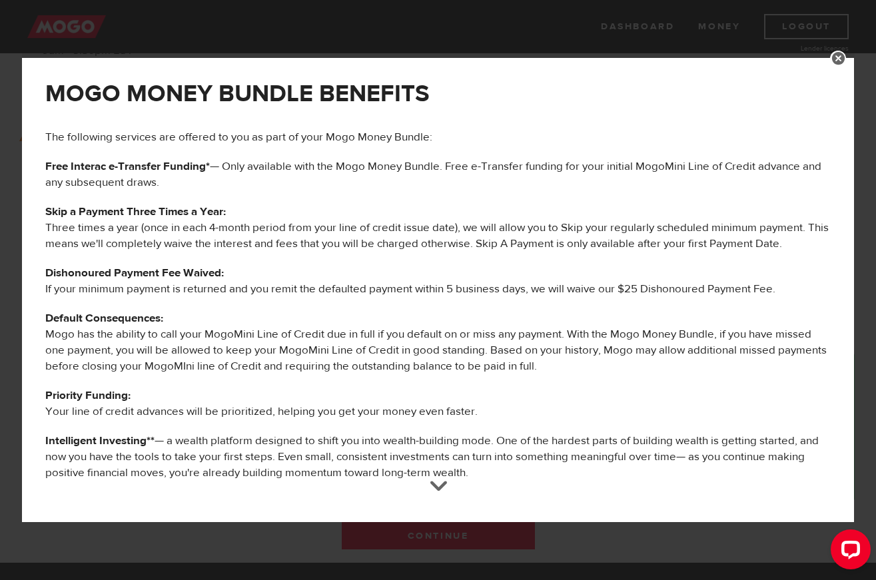
click at [438, 502] on div at bounding box center [438, 492] width 19 height 19
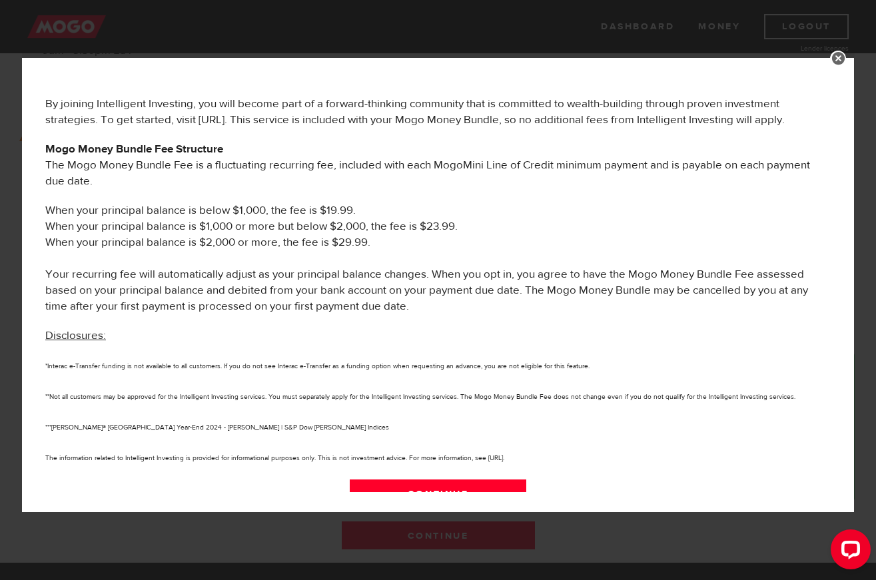
scroll to position [691, 0]
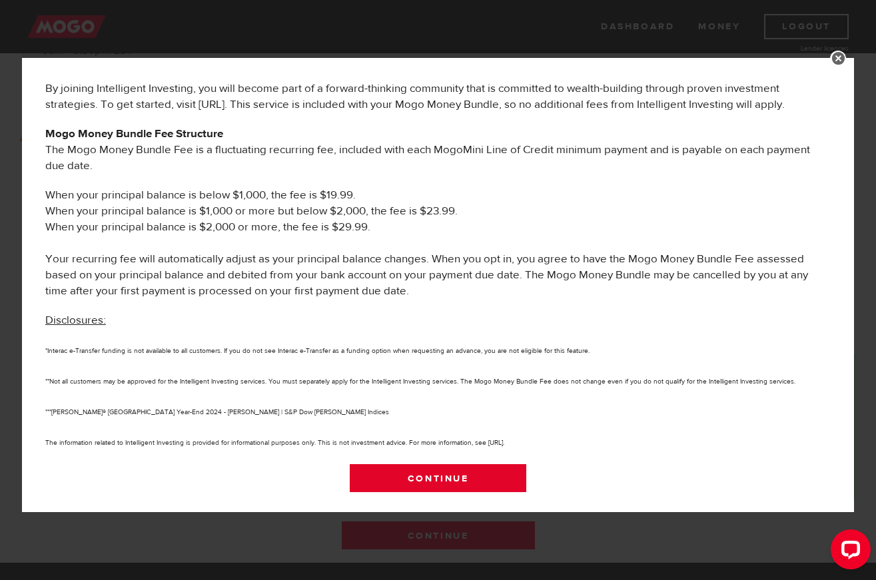
click at [440, 475] on link "Continue" at bounding box center [438, 478] width 176 height 28
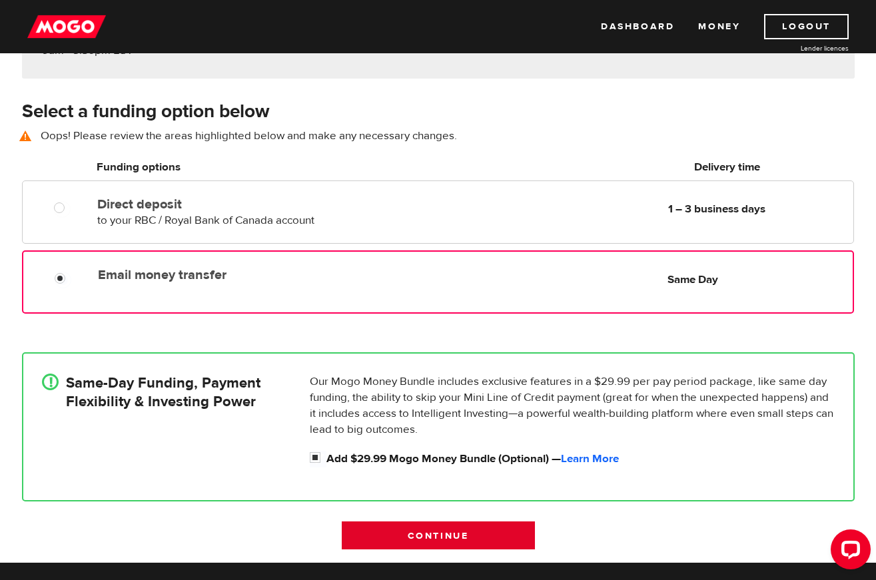
click at [436, 536] on input "Continue" at bounding box center [438, 535] width 193 height 28
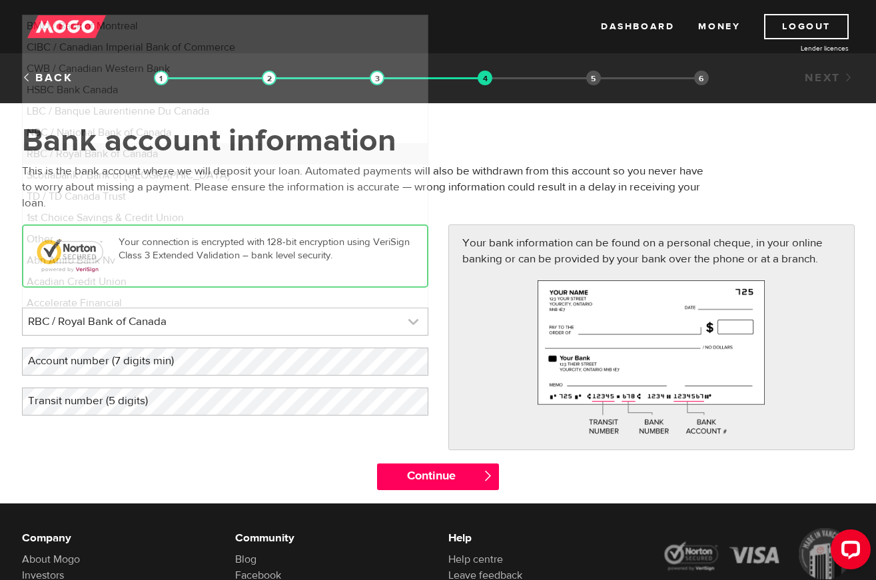
click at [326, 323] on link at bounding box center [225, 321] width 405 height 27
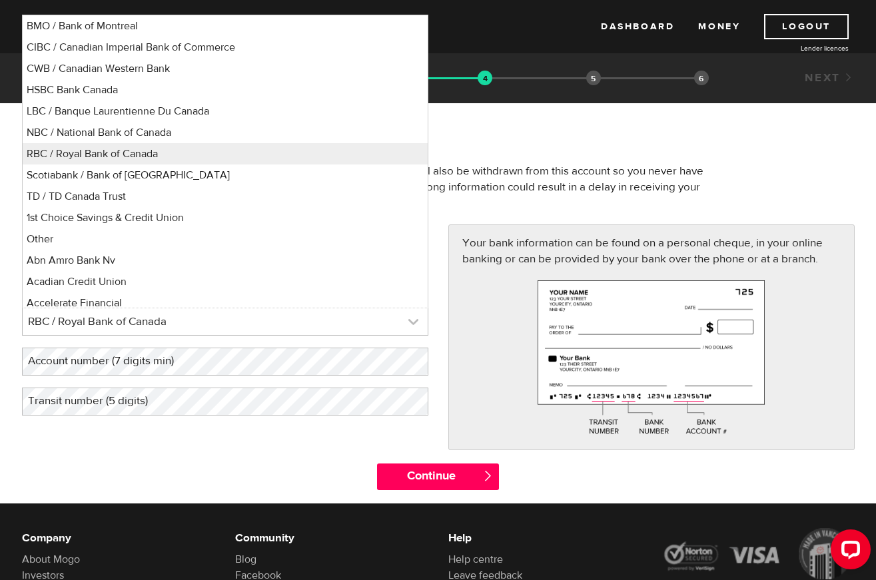
click at [319, 323] on link at bounding box center [225, 321] width 405 height 27
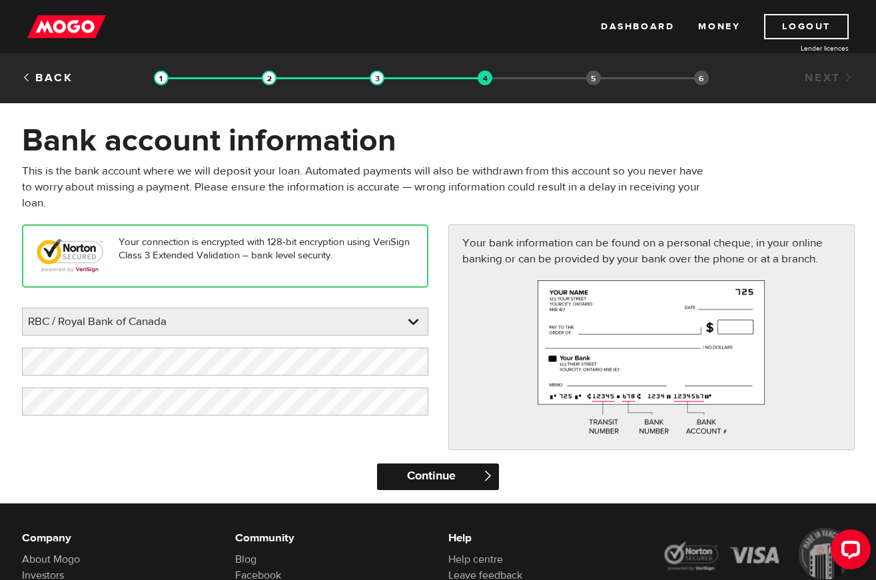
click at [444, 476] on input "Continue" at bounding box center [438, 477] width 122 height 27
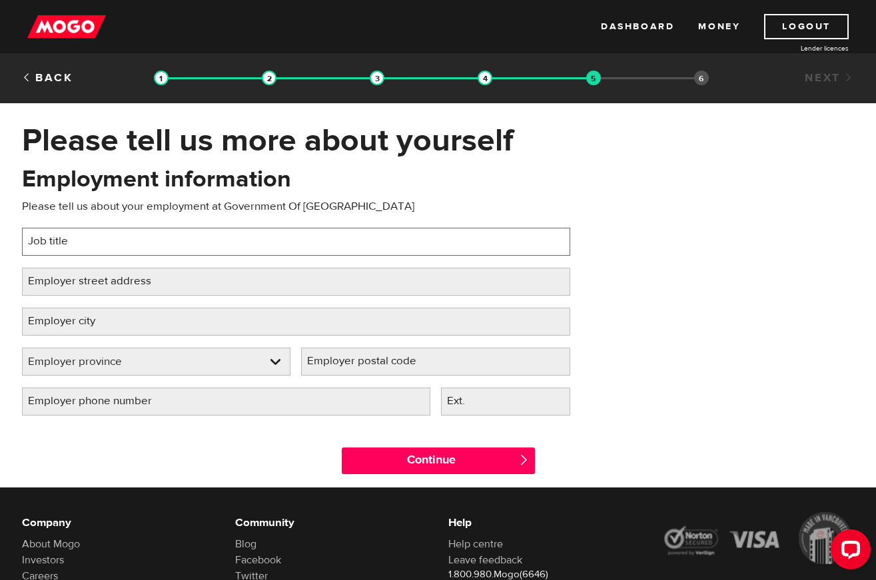
click at [184, 248] on input "Job title" at bounding box center [296, 242] width 548 height 28
type input "c"
type input "wcb compensation"
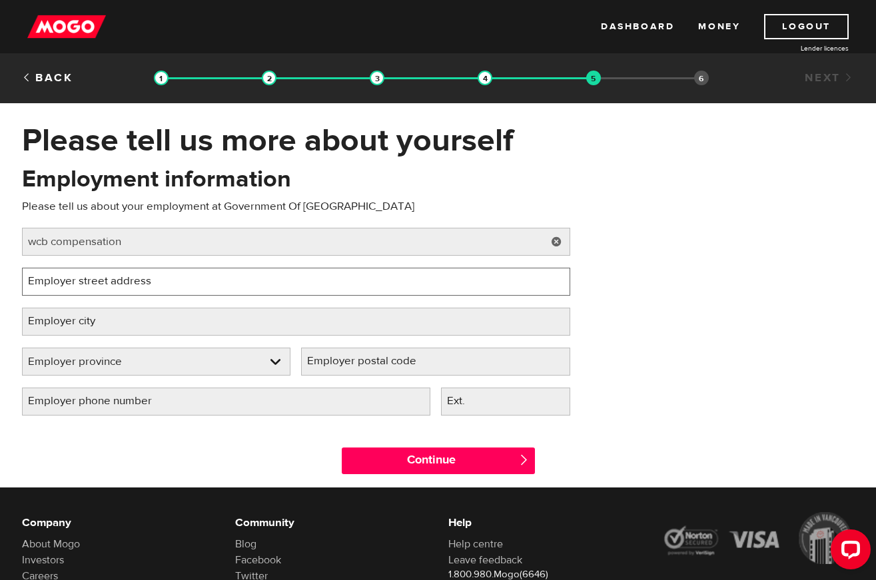
click at [203, 281] on input "Employer street address" at bounding box center [296, 282] width 548 height 28
paste input "[STREET_ADDRESS]"
type input "[STREET_ADDRESS]"
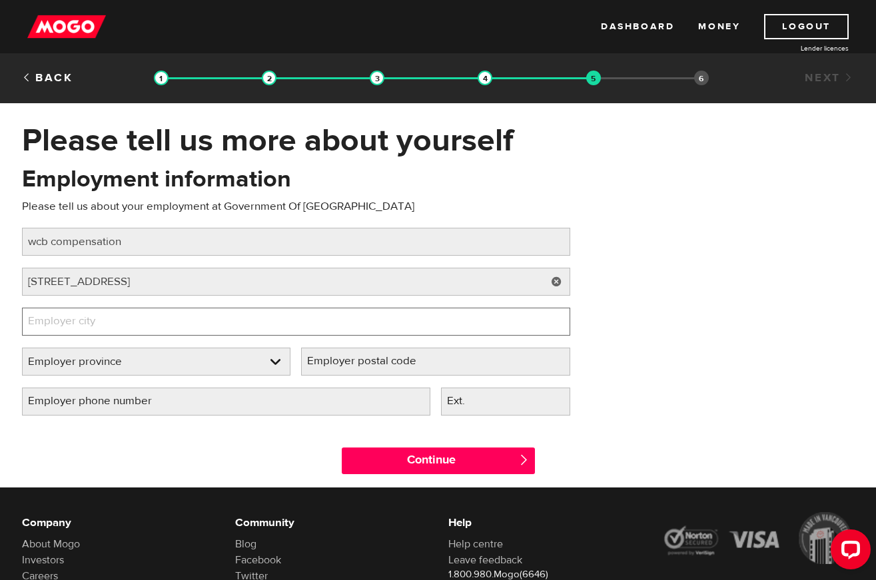
click at [155, 320] on input "Employer city" at bounding box center [296, 322] width 548 height 28
type input "[GEOGRAPHIC_DATA]"
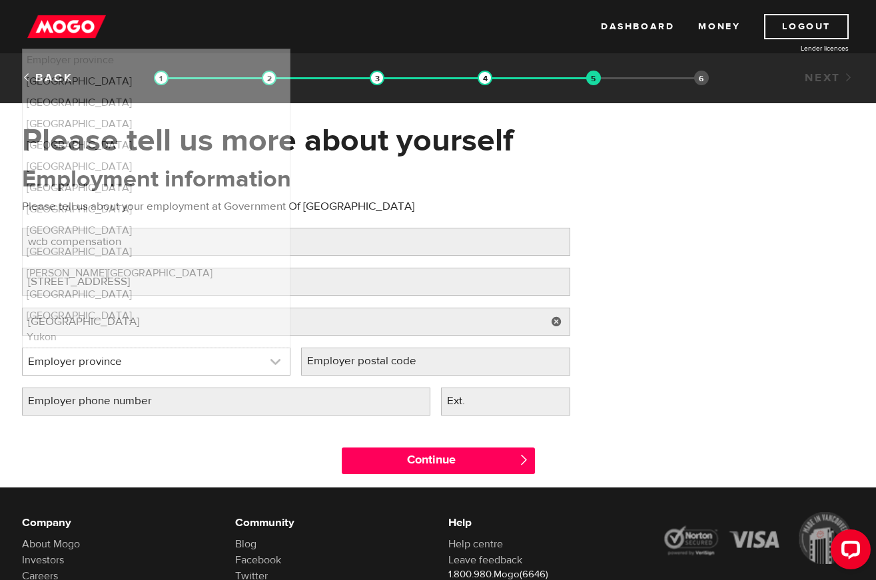
click at [166, 358] on link at bounding box center [157, 361] width 268 height 27
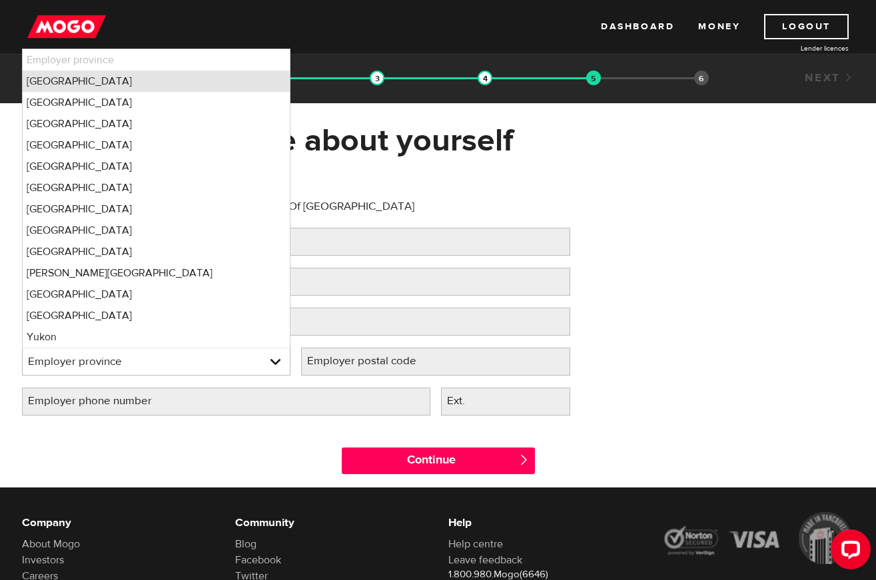
click at [90, 85] on li "[GEOGRAPHIC_DATA]" at bounding box center [157, 81] width 268 height 21
select select "AB"
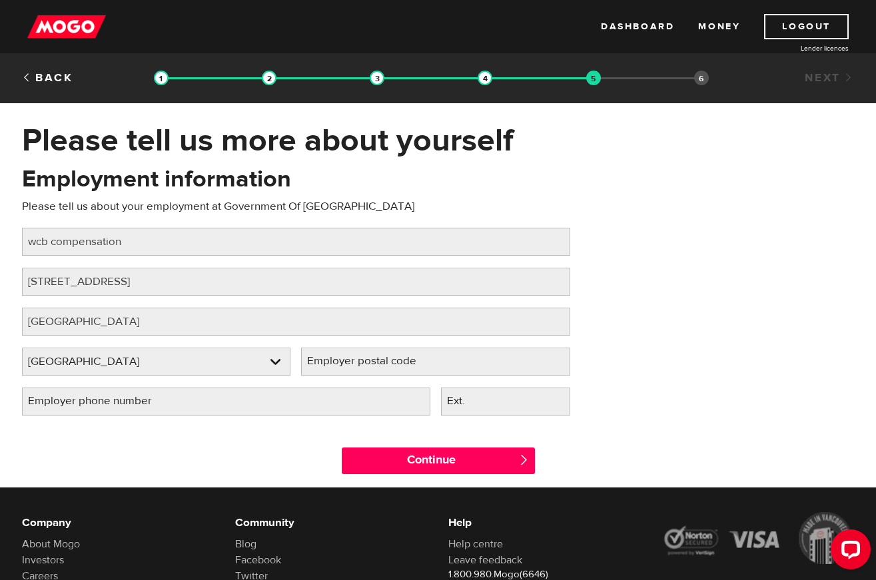
click at [440, 368] on label "Employer postal code" at bounding box center [372, 361] width 143 height 27
click at [440, 368] on input "Employer postal code" at bounding box center [435, 362] width 269 height 28
type input "T5K 1G5"
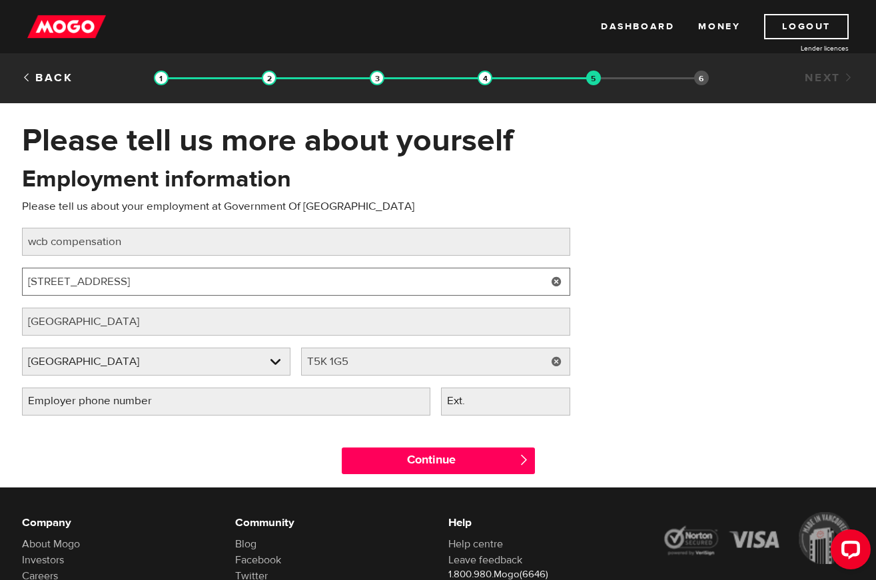
click at [254, 284] on input "[STREET_ADDRESS]" at bounding box center [296, 282] width 548 height 28
type input "[STREET_ADDRESS]"
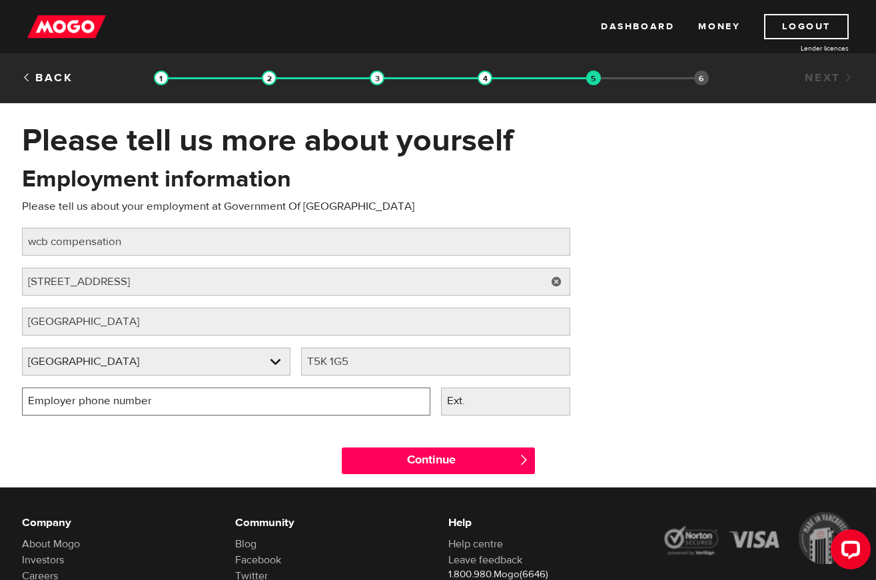
click at [244, 399] on input "Employer phone number" at bounding box center [226, 402] width 408 height 28
type input "[PHONE_NUMBER]"
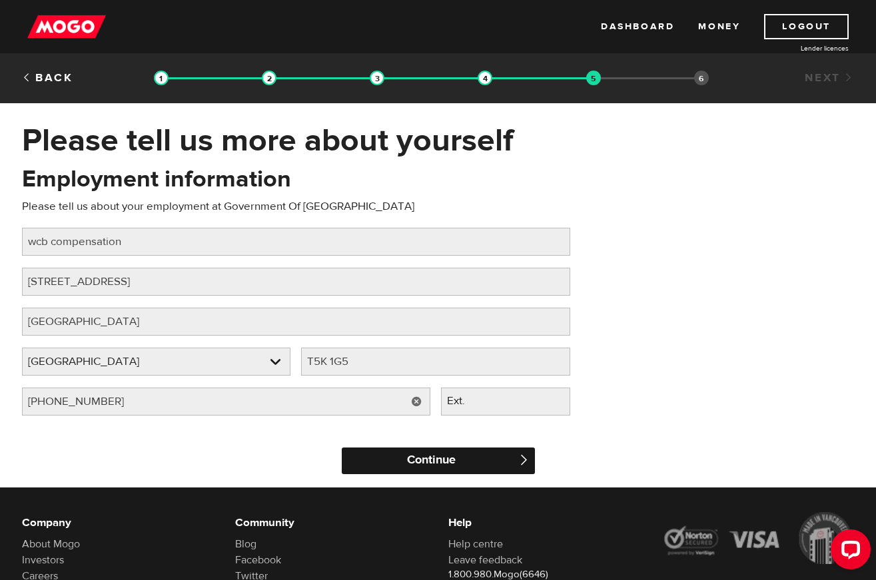
click at [430, 461] on input "Continue" at bounding box center [438, 461] width 193 height 27
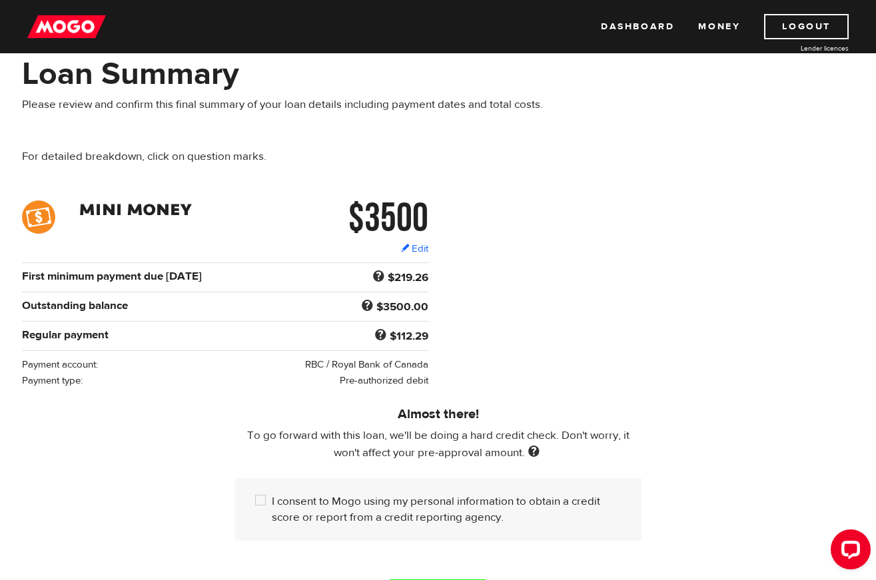
scroll to position [133, 0]
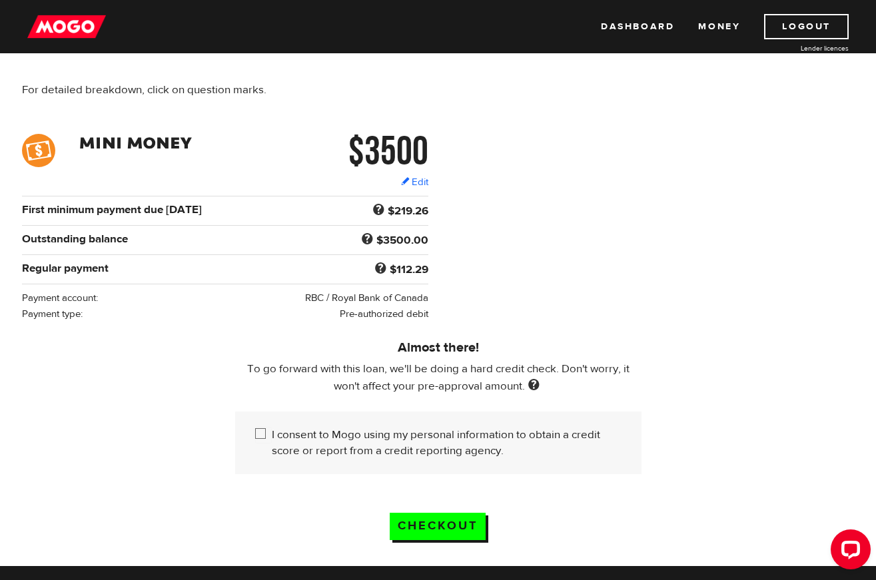
click at [258, 431] on input "I consent to Mogo using my personal information to obtain a credit score or rep…" at bounding box center [263, 435] width 17 height 17
checkbox input "true"
click at [428, 525] on input "Checkout" at bounding box center [438, 526] width 96 height 27
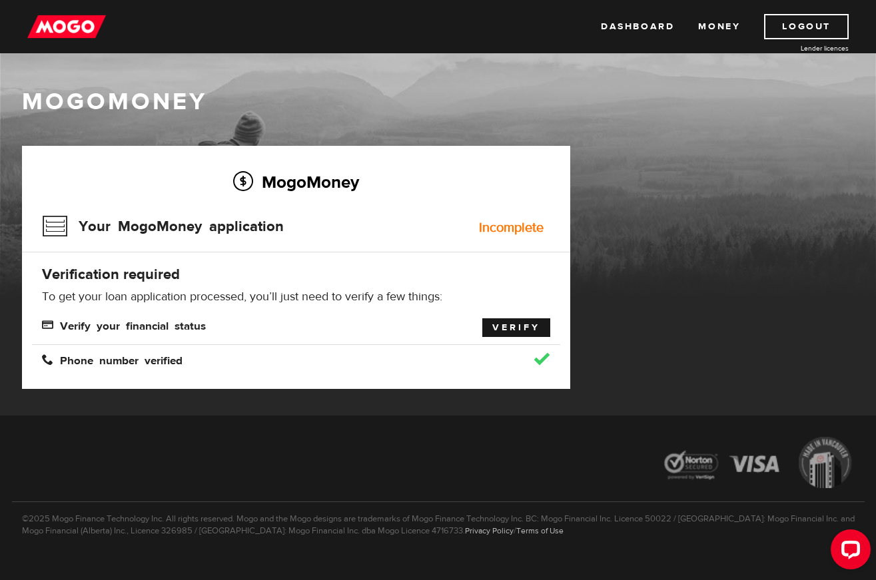
click at [519, 328] on link "Verify" at bounding box center [516, 327] width 68 height 19
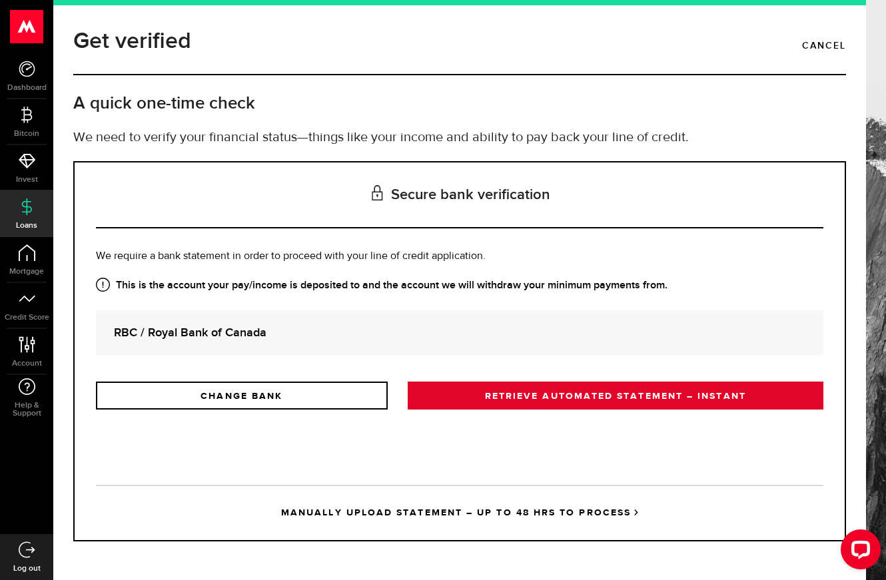
click at [625, 398] on link "RETRIEVE AUTOMATED STATEMENT – INSTANT" at bounding box center [616, 396] width 416 height 28
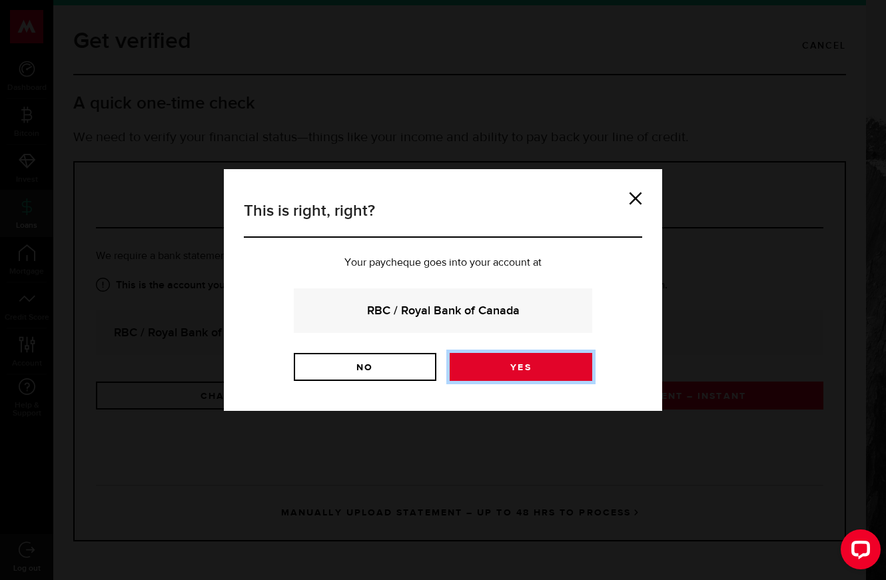
click at [519, 370] on link "Yes" at bounding box center [521, 367] width 143 height 28
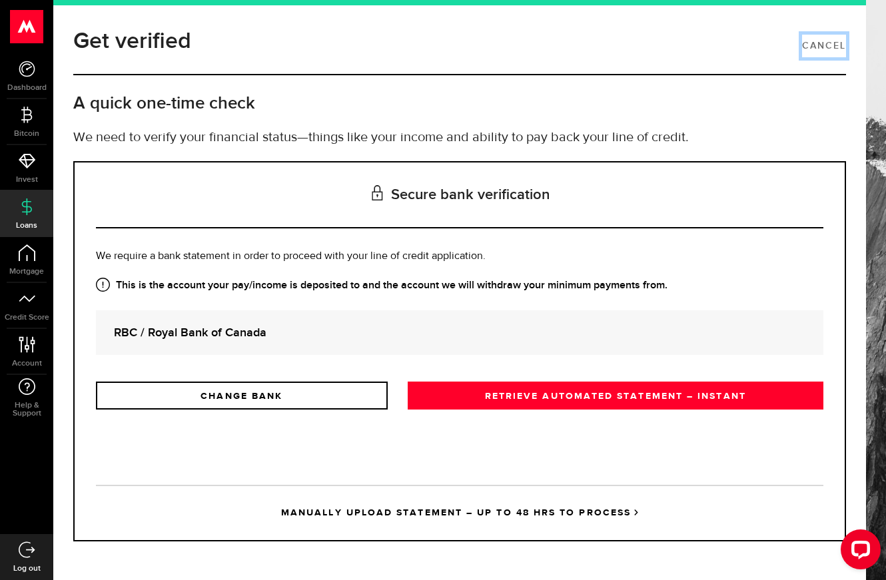
click at [822, 47] on link "Cancel" at bounding box center [824, 46] width 44 height 23
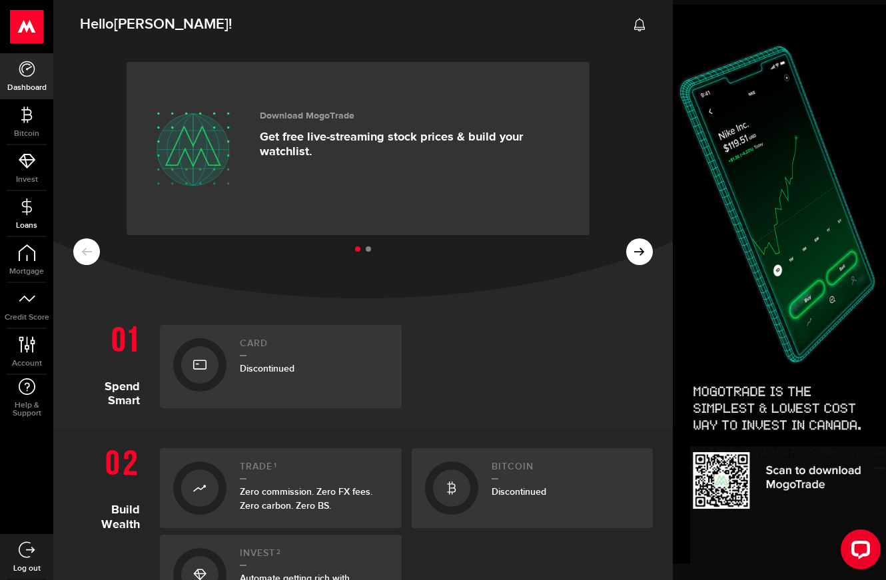
click at [14, 213] on link "Loans" at bounding box center [26, 213] width 53 height 45
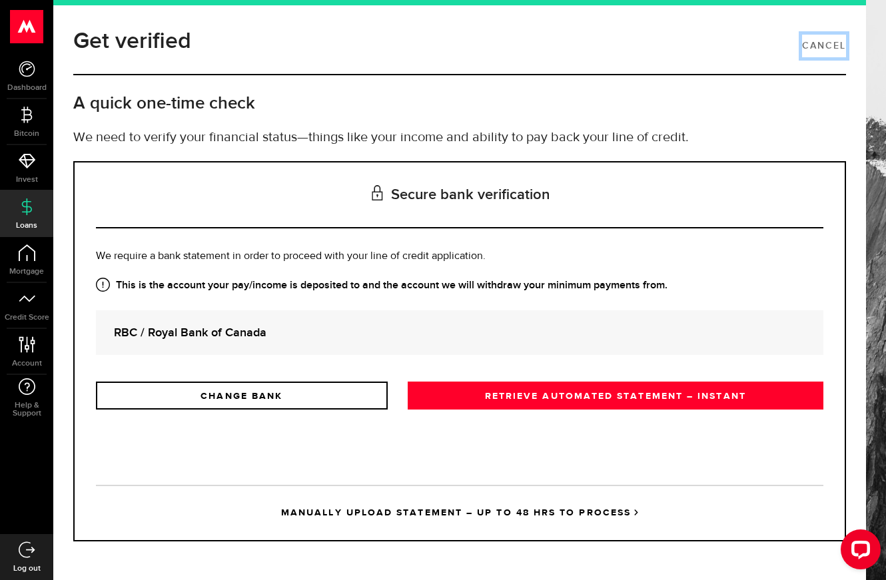
click at [820, 44] on link "Cancel" at bounding box center [824, 46] width 44 height 23
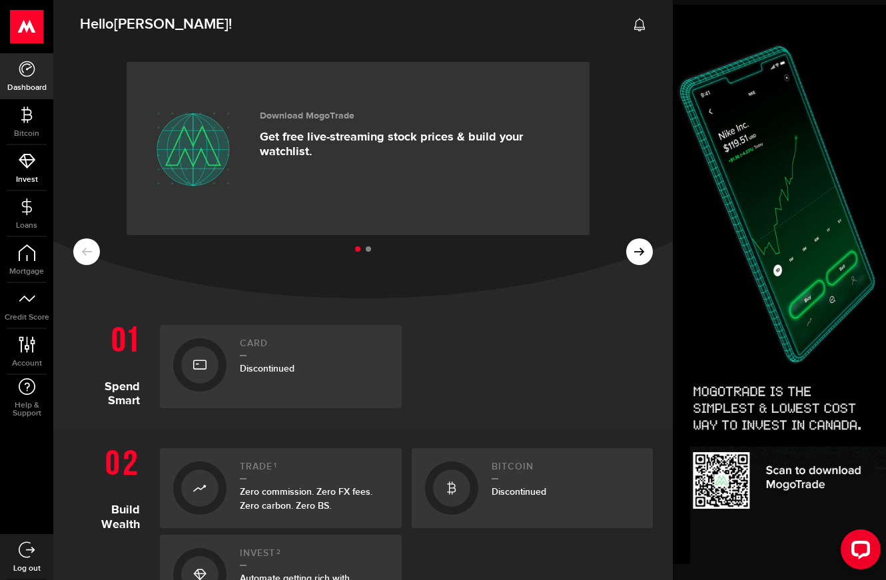
click at [29, 167] on icon at bounding box center [27, 161] width 17 height 17
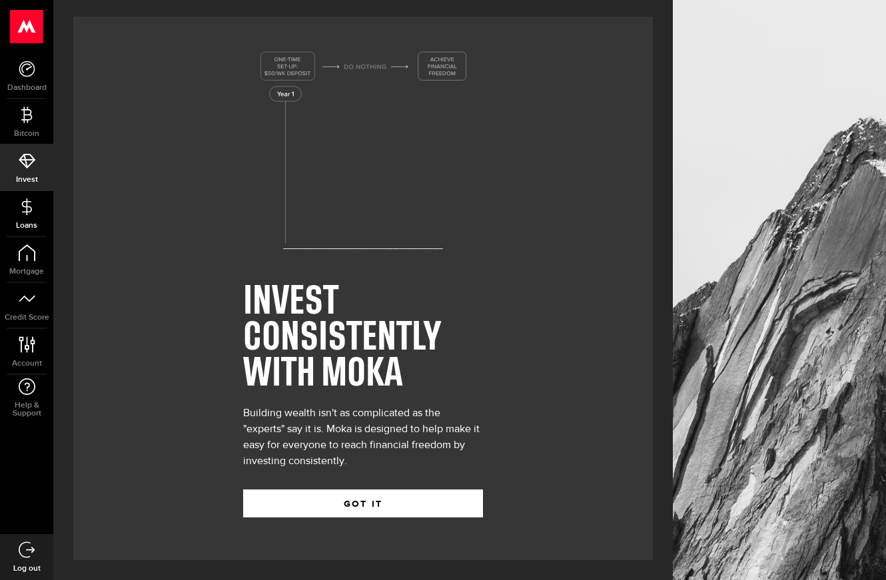
click at [25, 202] on use at bounding box center [26, 206] width 10 height 17
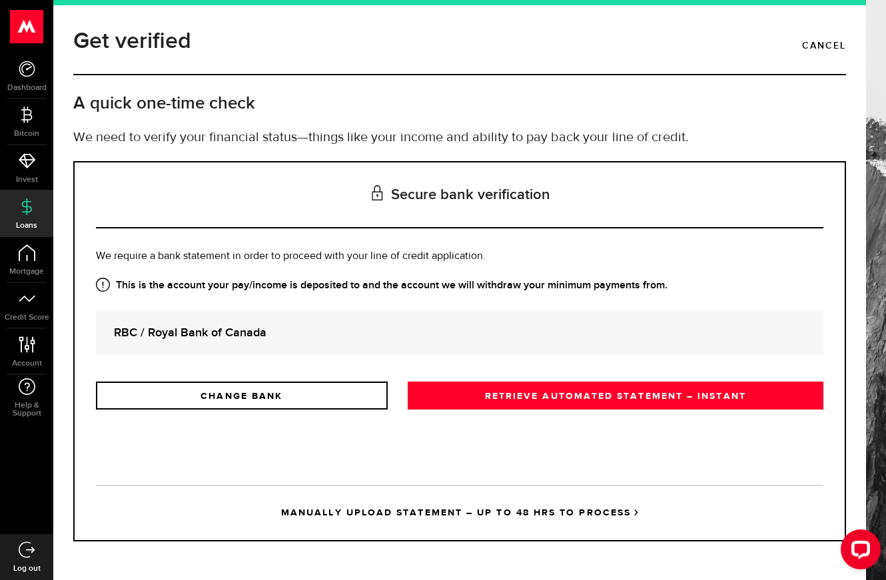
click at [24, 30] on use at bounding box center [27, 26] width 33 height 33
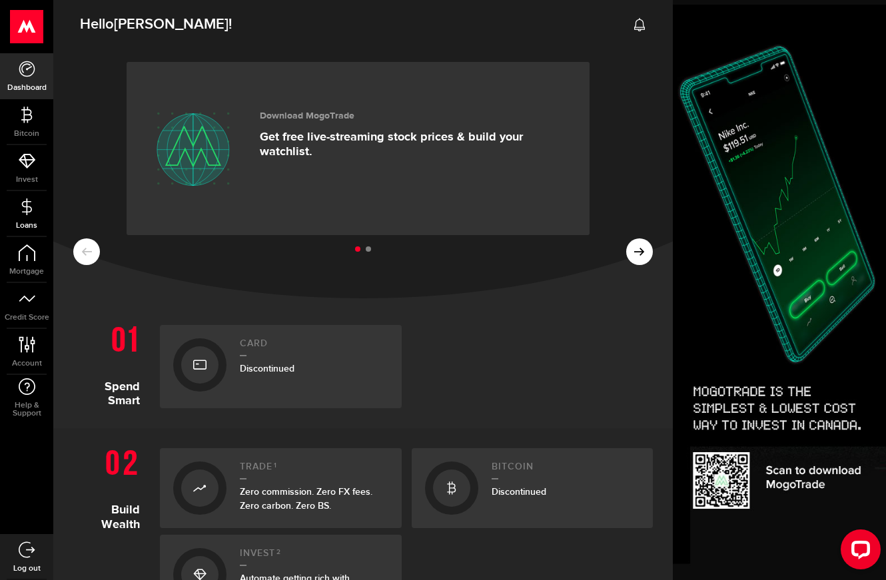
click at [24, 208] on icon at bounding box center [27, 206] width 17 height 17
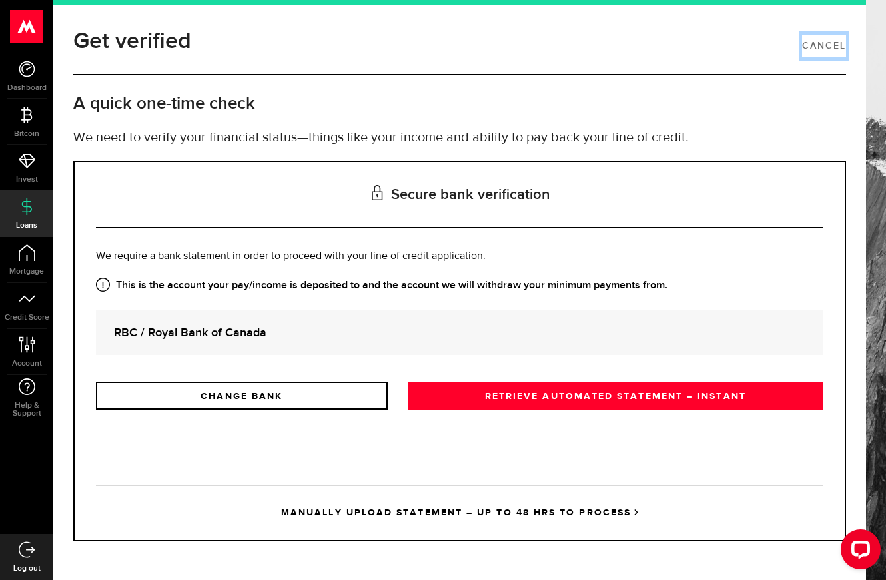
click at [816, 44] on link "Cancel" at bounding box center [824, 46] width 44 height 23
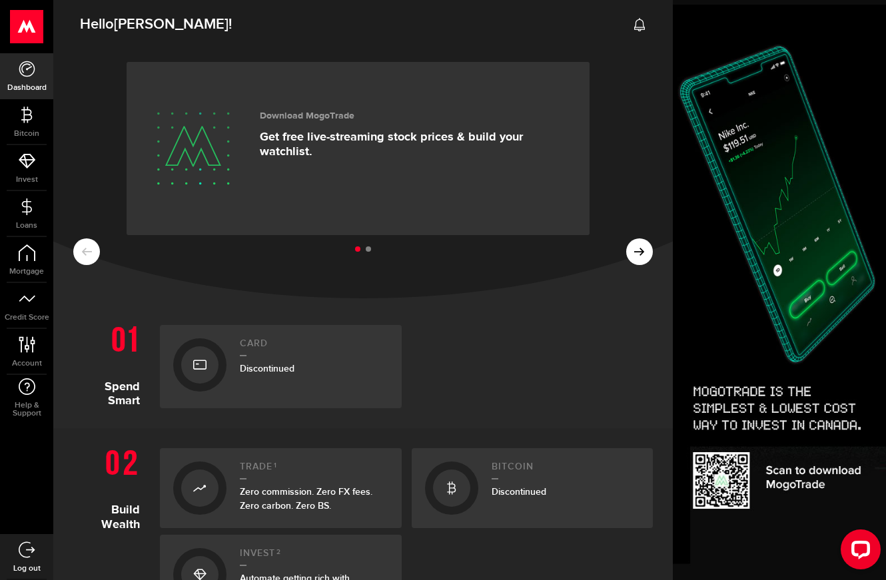
click at [23, 555] on use at bounding box center [27, 549] width 17 height 16
